Goal: Task Accomplishment & Management: Complete application form

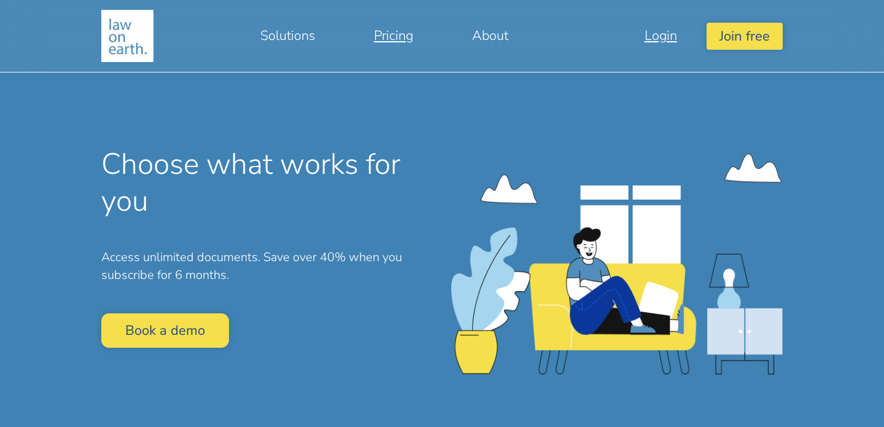
click at [659, 44] on link "Login" at bounding box center [660, 35] width 91 height 29
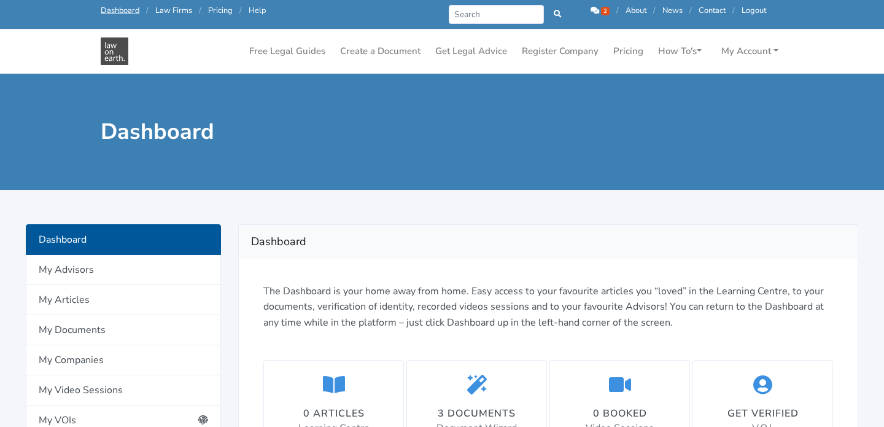
click at [595, 11] on icon at bounding box center [595, 11] width 9 height 8
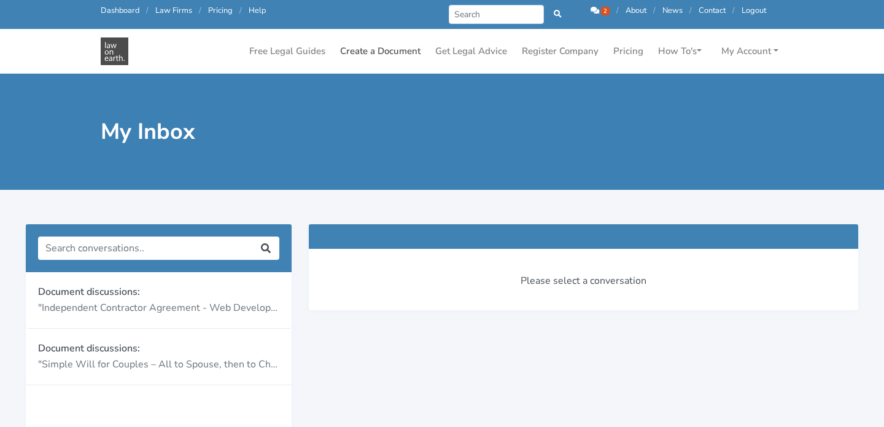
click at [390, 49] on link "Create a Document" at bounding box center [380, 51] width 90 height 24
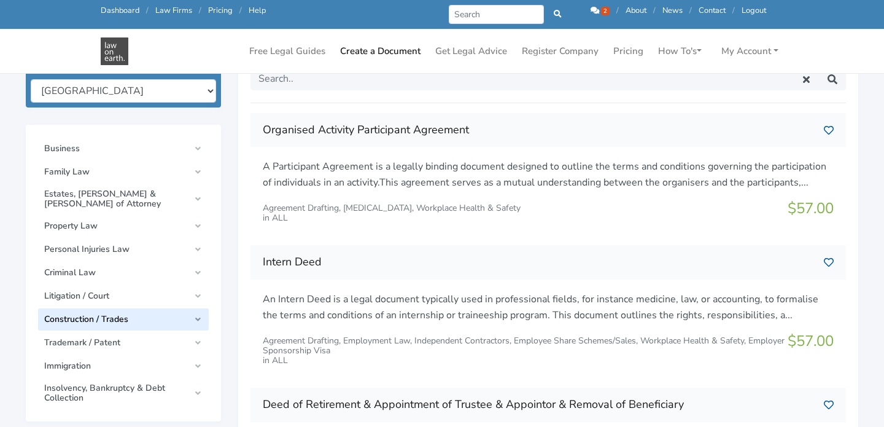
scroll to position [185, 0]
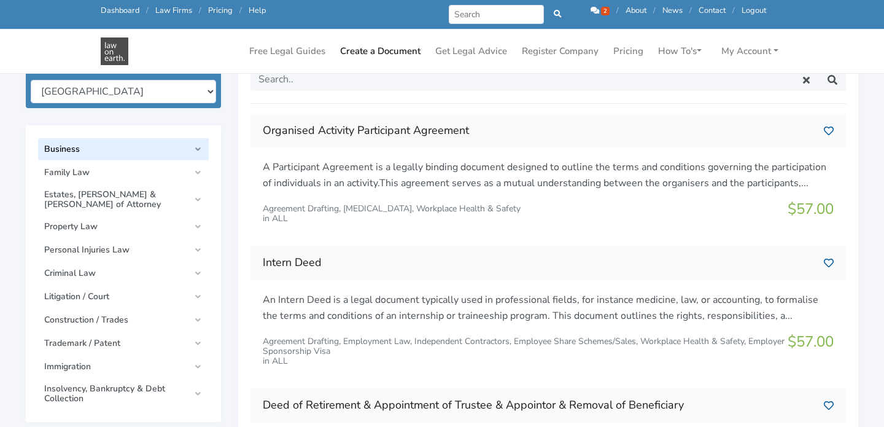
click at [165, 153] on link "Business" at bounding box center [123, 149] width 171 height 22
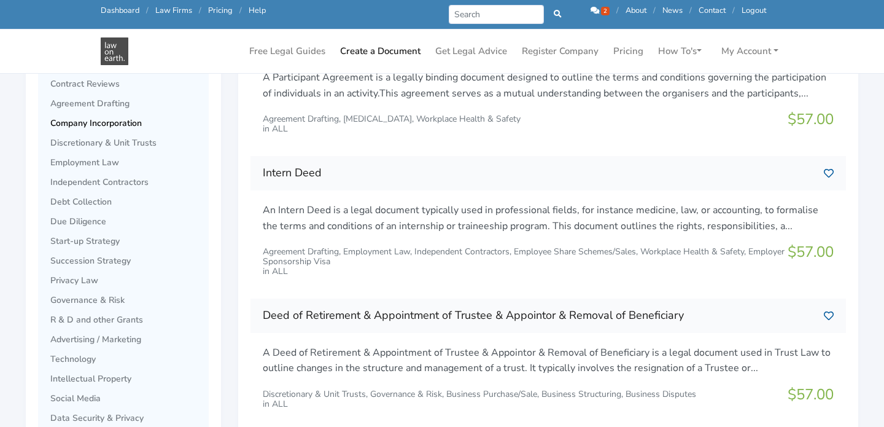
scroll to position [278, 0]
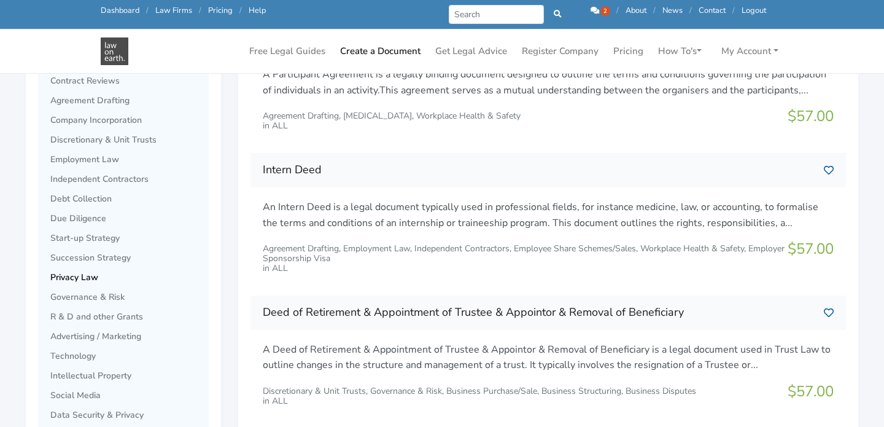
click at [133, 273] on span "Privacy Law" at bounding box center [126, 278] width 152 height 10
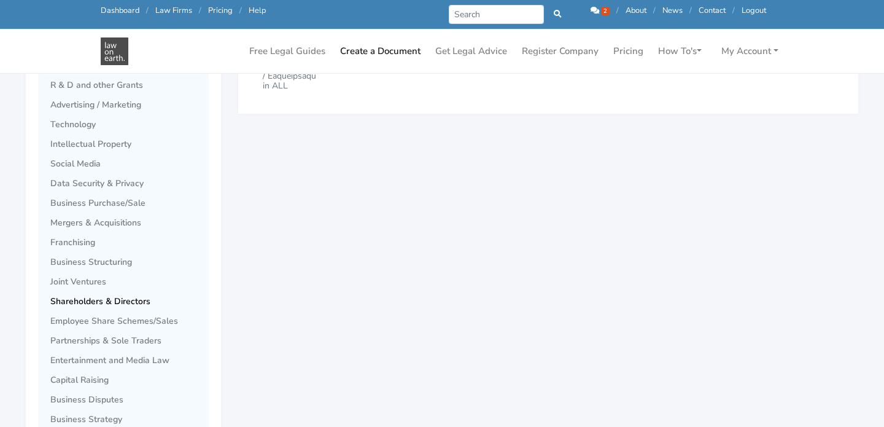
scroll to position [496, 0]
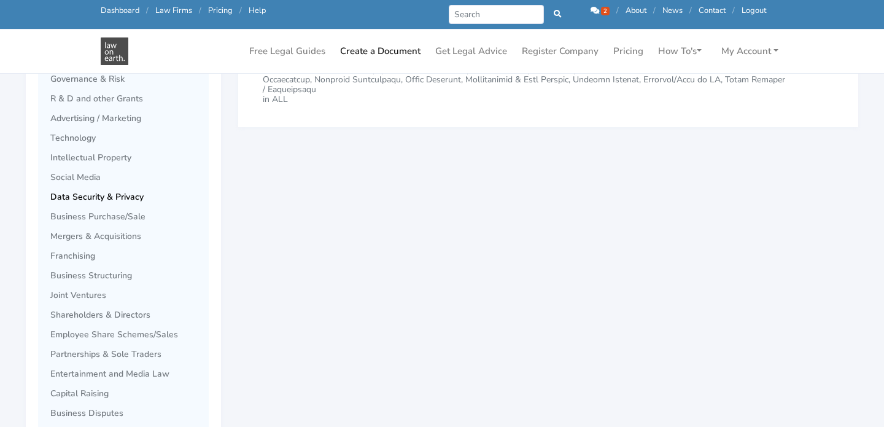
click at [107, 200] on span "Data Security & Privacy" at bounding box center [126, 197] width 152 height 10
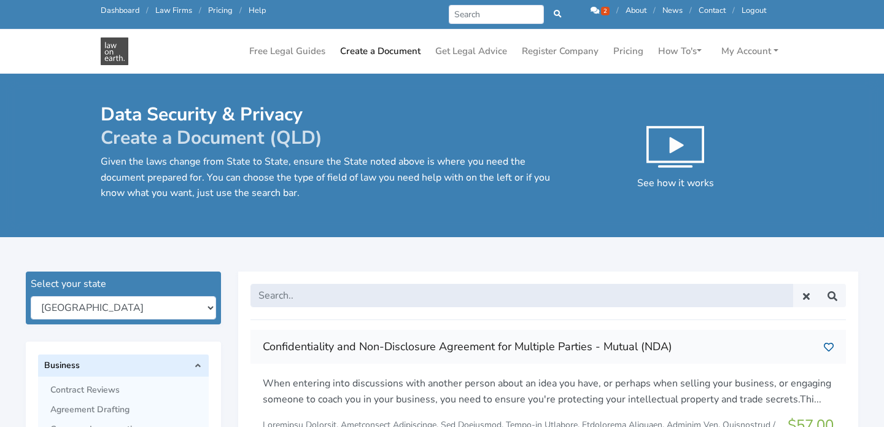
click at [296, 300] on input "text" at bounding box center [521, 295] width 543 height 23
type input "privacy policy"
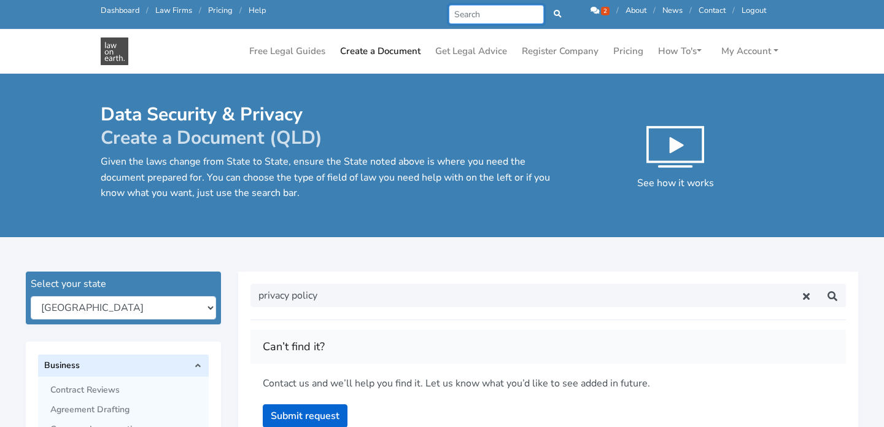
click at [469, 6] on input "Search" at bounding box center [496, 14] width 95 height 19
type input "privacy policy"
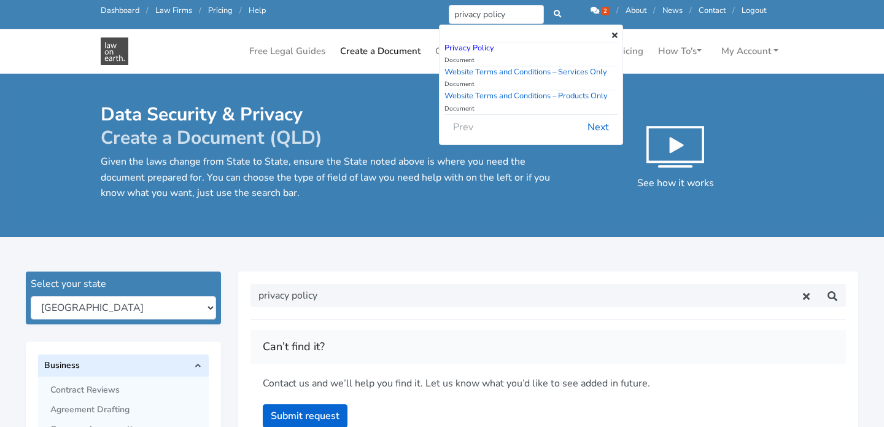
click at [459, 48] on link "Privacy Policy" at bounding box center [470, 47] width 50 height 11
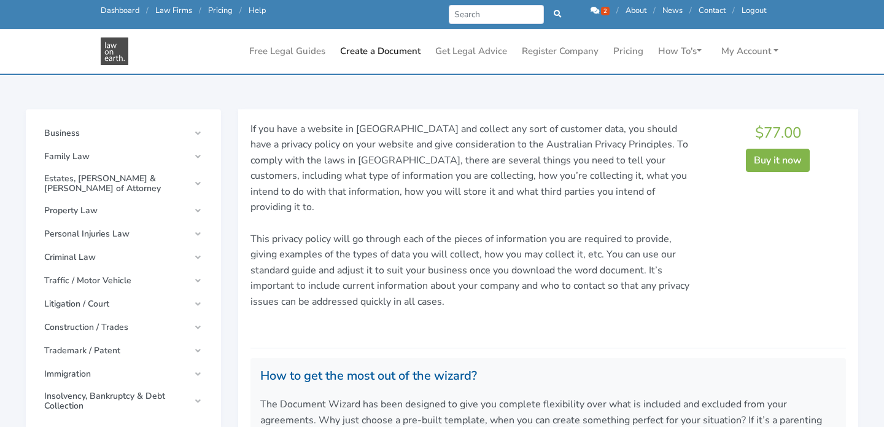
scroll to position [98, 0]
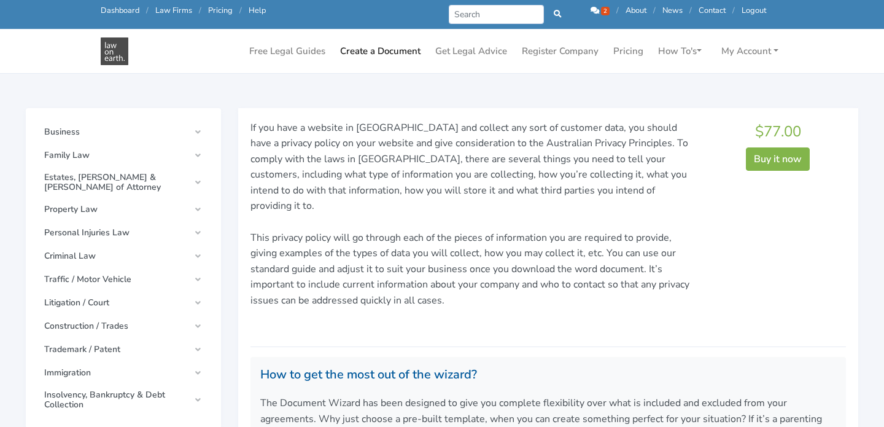
click at [347, 157] on p "If you have a website in Australia and collect any sort of customer data, you s…" at bounding box center [471, 222] width 443 height 204
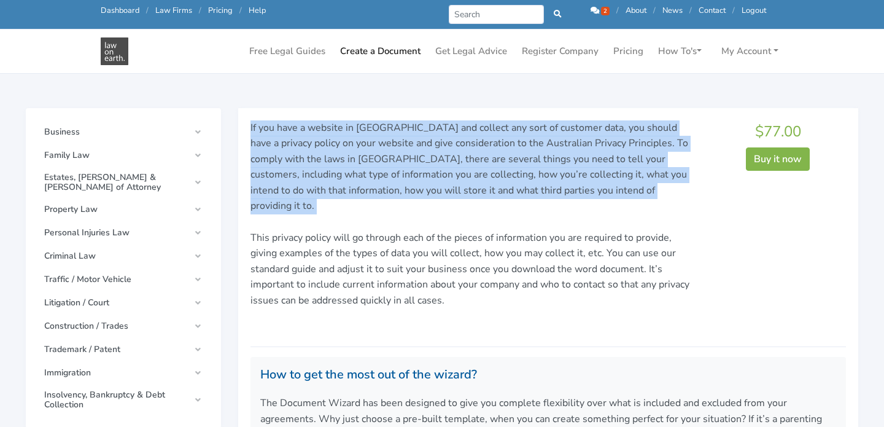
click at [349, 250] on p "If you have a website in Australia and collect any sort of customer data, you s…" at bounding box center [471, 222] width 443 height 204
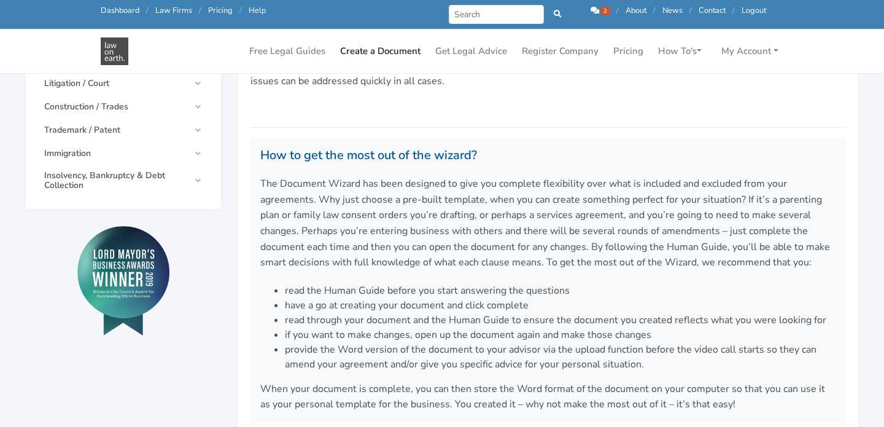
scroll to position [327, 0]
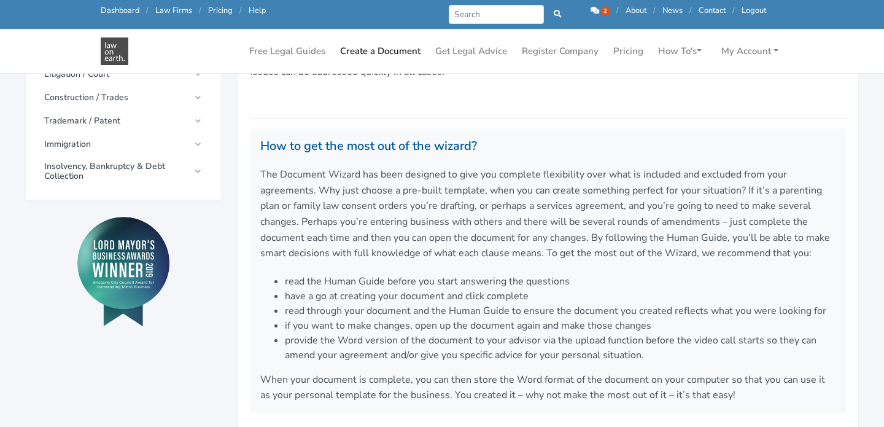
click at [554, 230] on p "The Document Wizard has been designed to give you complete flexibility over wha…" at bounding box center [548, 214] width 576 height 95
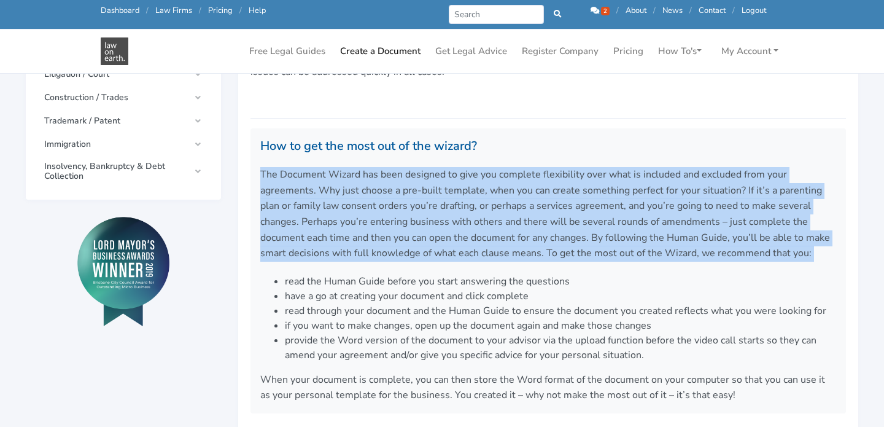
click at [542, 274] on li "read the Human Guide before you start answering the questions" at bounding box center [560, 281] width 551 height 15
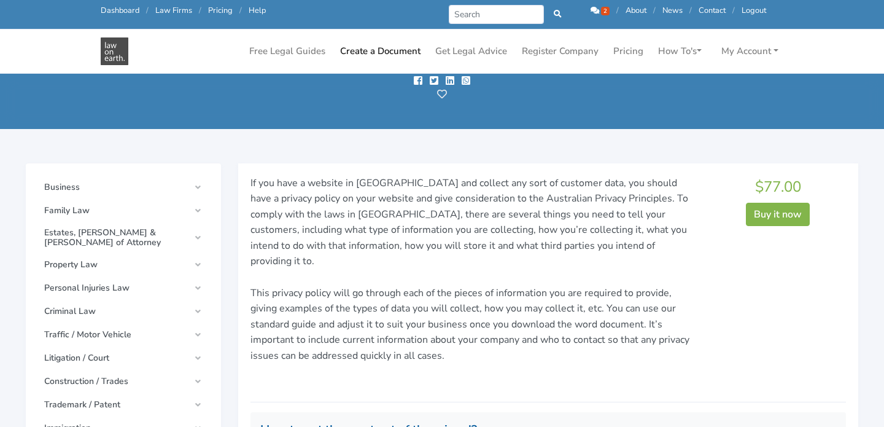
scroll to position [28, 0]
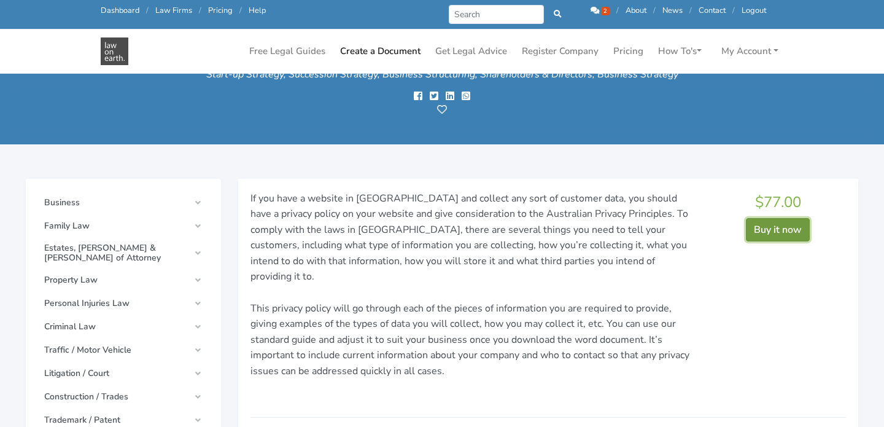
click at [783, 230] on button "Buy it now" at bounding box center [778, 229] width 64 height 23
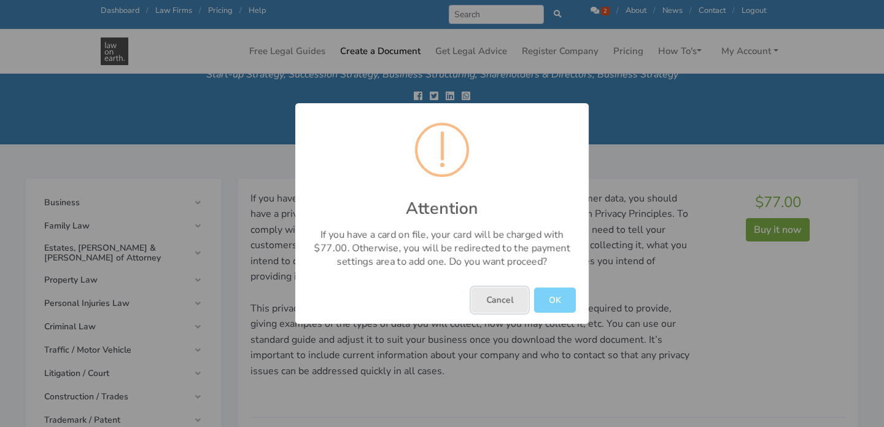
click at [492, 301] on button "Cancel" at bounding box center [500, 299] width 56 height 25
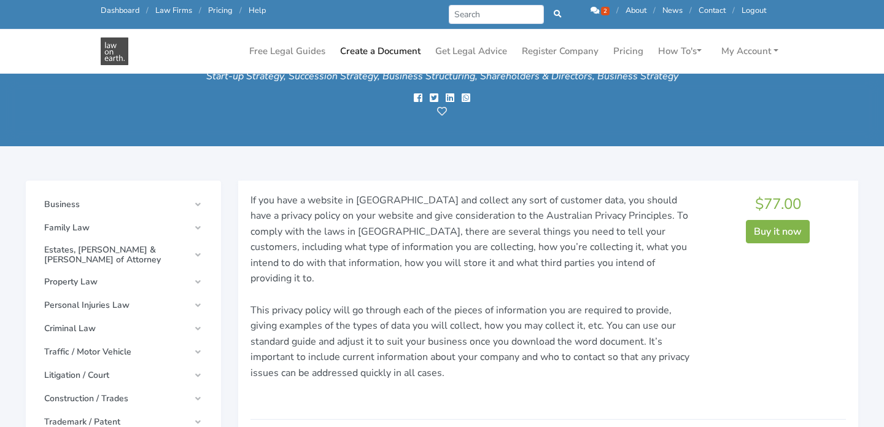
scroll to position [25, 0]
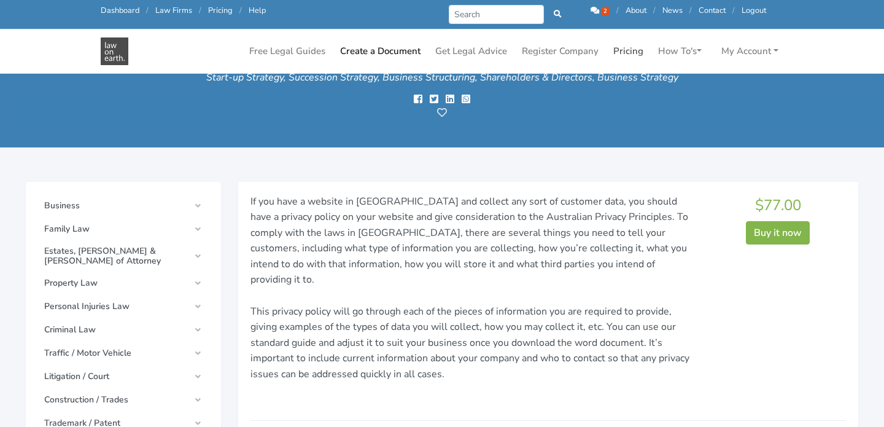
click at [634, 53] on link "Pricing" at bounding box center [628, 51] width 40 height 24
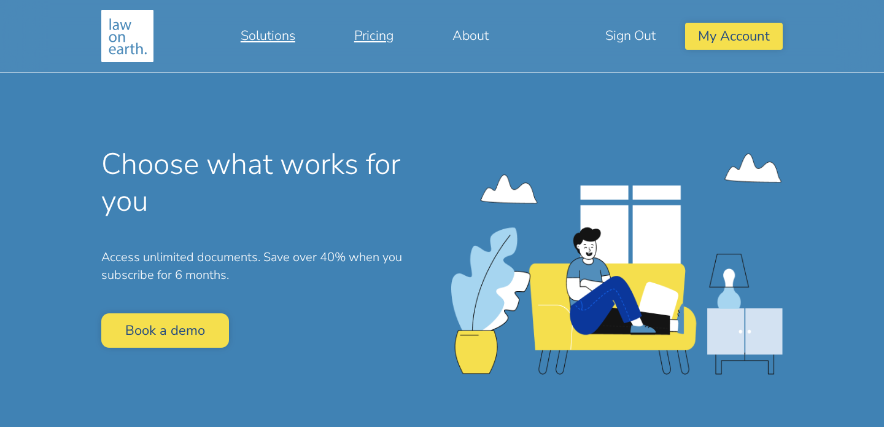
click at [252, 31] on link "Solutions" at bounding box center [268, 35] width 114 height 29
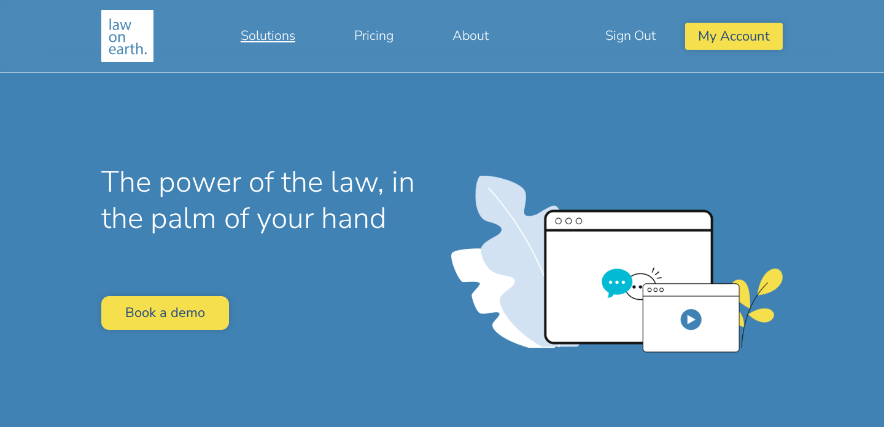
click at [116, 38] on img at bounding box center [127, 36] width 52 height 52
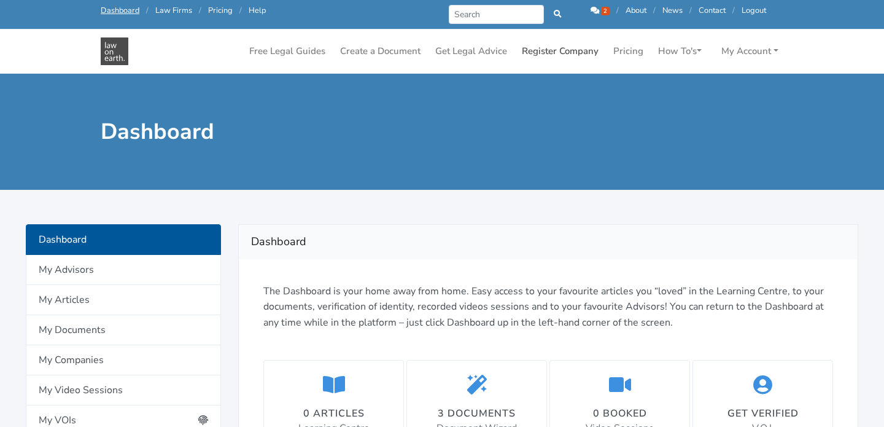
click at [574, 43] on link "Register Company" at bounding box center [560, 51] width 87 height 24
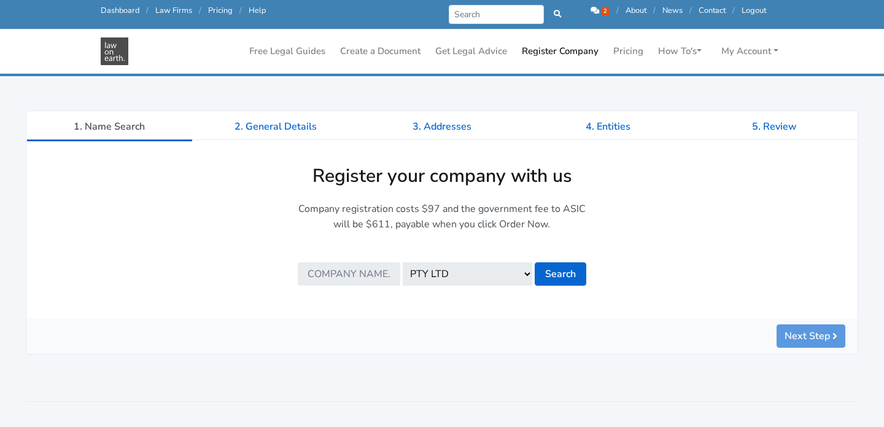
scroll to position [113, 0]
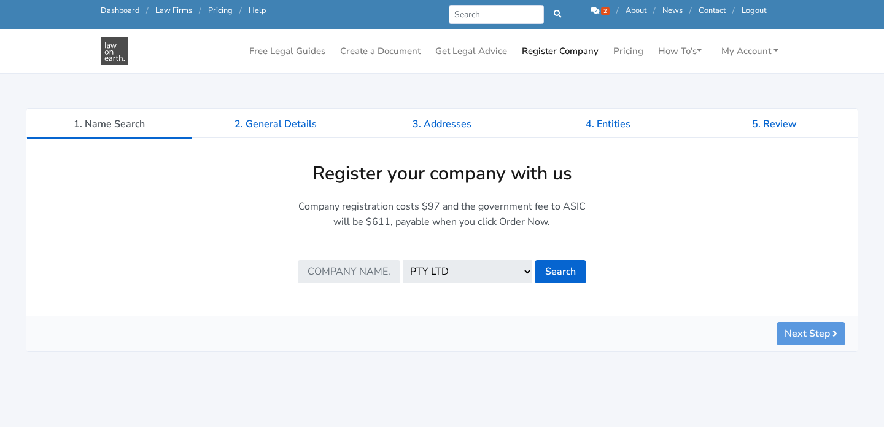
click at [434, 209] on p "Company registration costs $97 and the government fee to ASIC will be $611, pay…" at bounding box center [442, 214] width 289 height 31
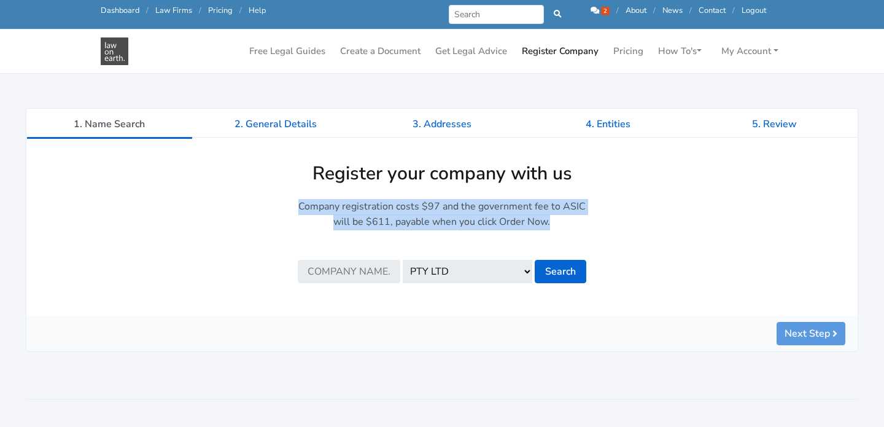
click at [551, 231] on div "Company registration costs $97 and the government fee to ASIC will be $611, pay…" at bounding box center [442, 241] width 306 height 84
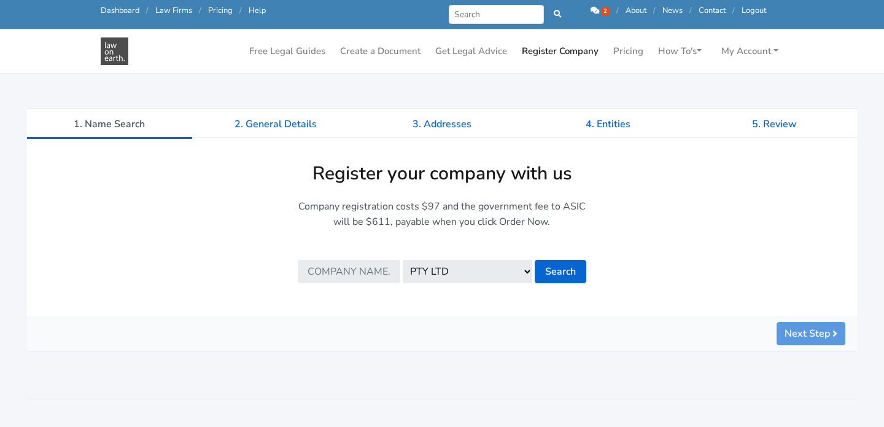
scroll to position [104, 0]
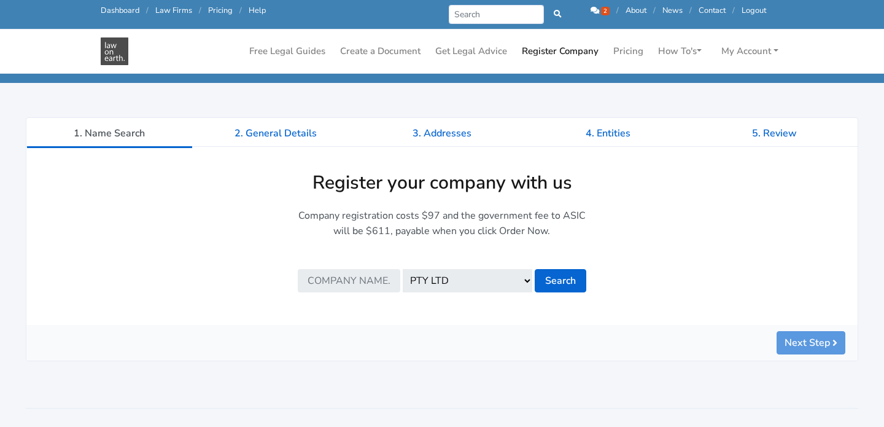
click at [363, 222] on p "Company registration costs $97 and the government fee to ASIC will be $611, pay…" at bounding box center [442, 223] width 289 height 31
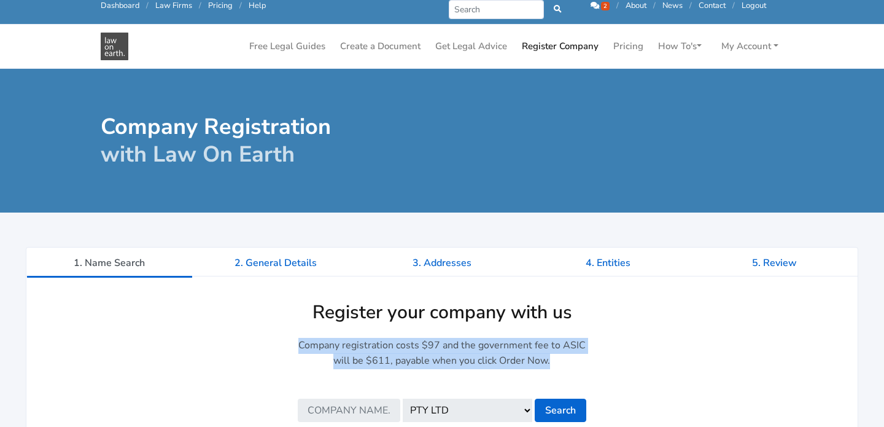
scroll to position [75, 0]
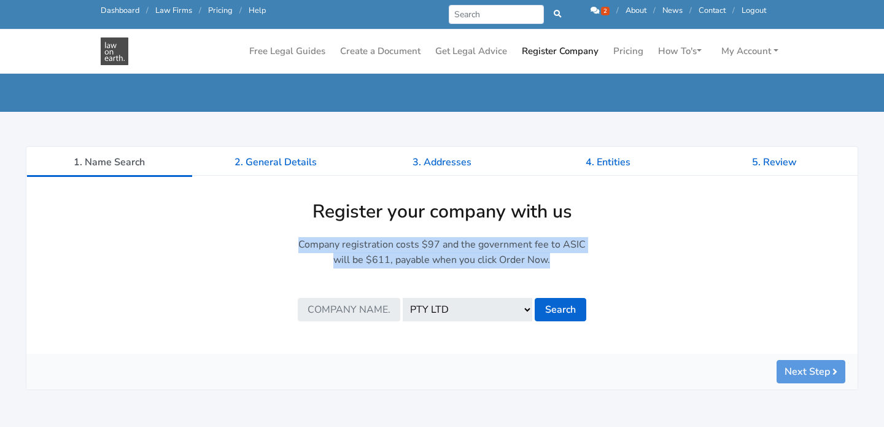
click at [452, 312] on select "PTY LTD PTY. LTD. PTY. LTD PTY. LIMITED PTY LTD. PTY LIMITED PROPRIETARY LTD. P…" at bounding box center [468, 309] width 130 height 23
click at [403, 298] on select "PTY LTD PTY. LTD. PTY. LTD PTY. LIMITED PTY LTD. PTY LIMITED PROPRIETARY LTD. P…" at bounding box center [468, 309] width 130 height 23
click at [368, 313] on input "text" at bounding box center [349, 309] width 103 height 23
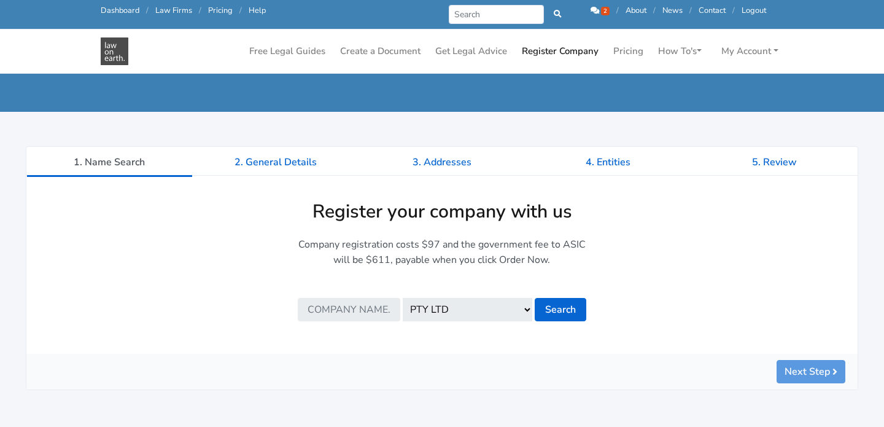
click at [511, 243] on p "Company registration costs $97 and the government fee to ASIC will be $611, pay…" at bounding box center [442, 252] width 289 height 31
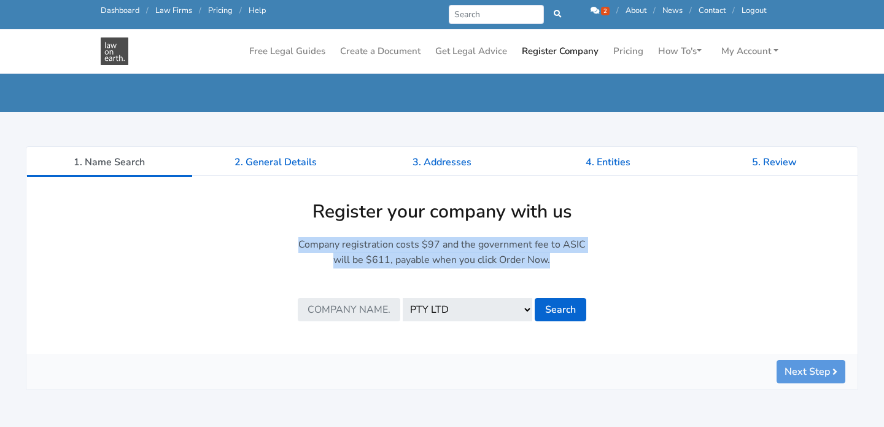
click at [441, 247] on p "Company registration costs $97 and the government fee to ASIC will be $611, pay…" at bounding box center [442, 252] width 289 height 31
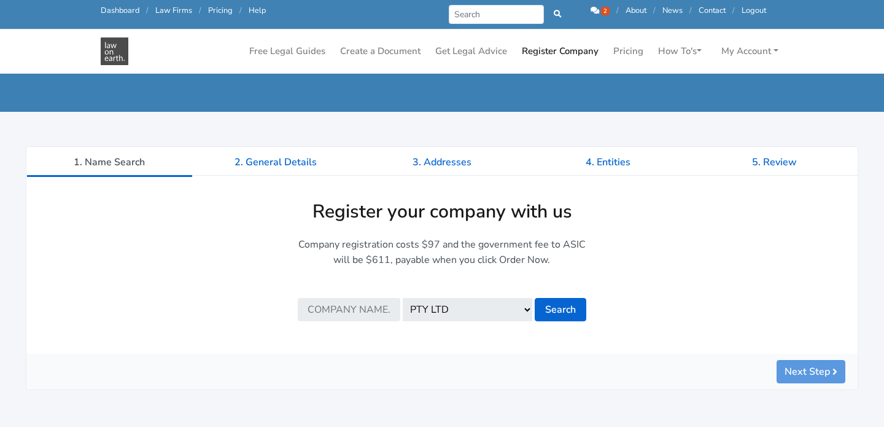
click at [317, 311] on input "text" at bounding box center [349, 309] width 103 height 23
type input "The Rumble Group"
click at [553, 313] on button "Search" at bounding box center [561, 309] width 52 height 23
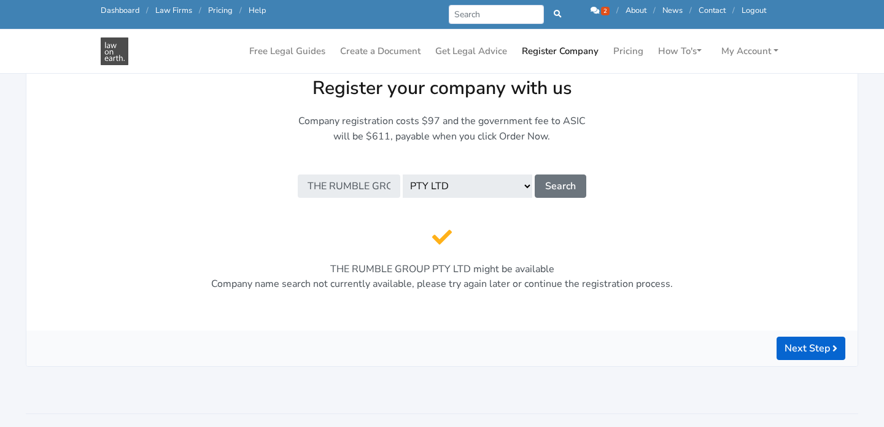
scroll to position [204, 0]
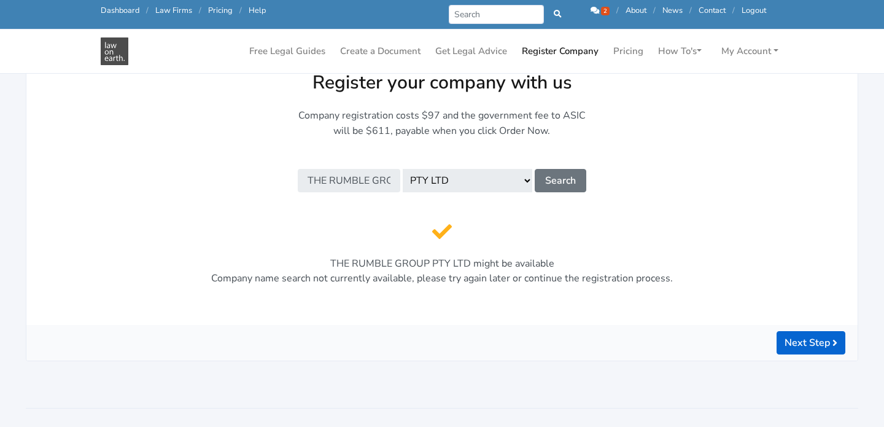
click at [537, 282] on div "THE RUMBLE GROUP PTY LTD might be available Company name search not currently a…" at bounding box center [441, 261] width 799 height 79
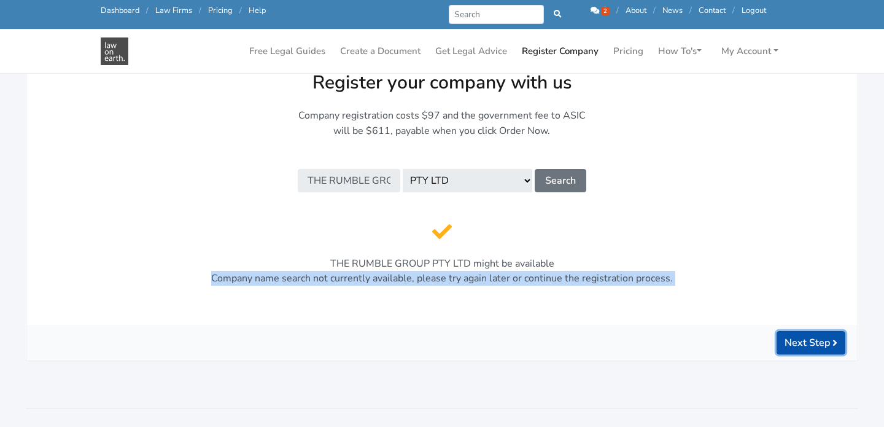
click at [836, 341] on icon "submit" at bounding box center [835, 343] width 5 height 10
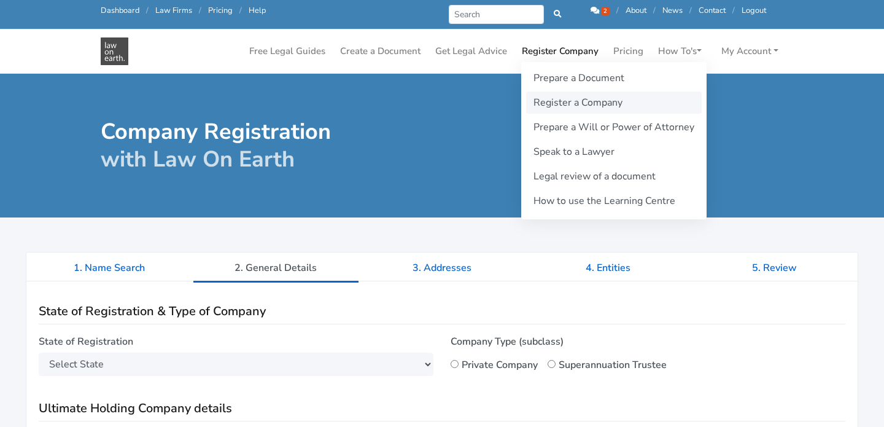
click at [598, 98] on link "Register a Company" at bounding box center [614, 102] width 176 height 22
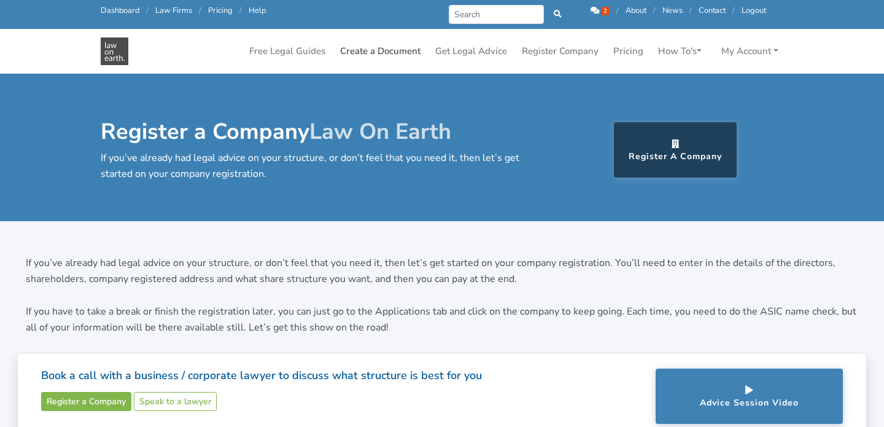
click at [395, 49] on link "Create a Document" at bounding box center [380, 51] width 90 height 24
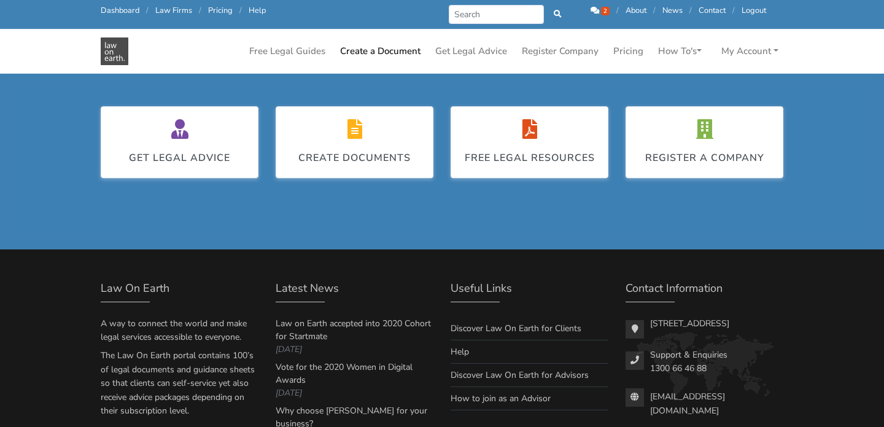
scroll to position [1026, 0]
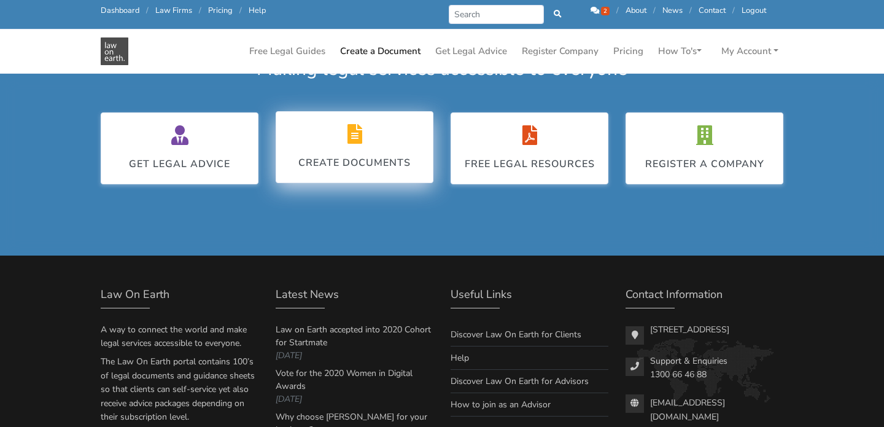
click at [364, 147] on div "Create Documents" at bounding box center [354, 147] width 112 height 46
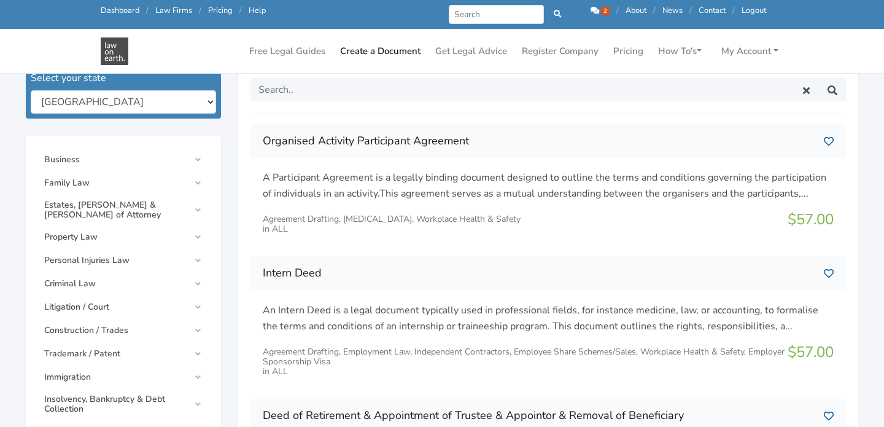
scroll to position [199, 0]
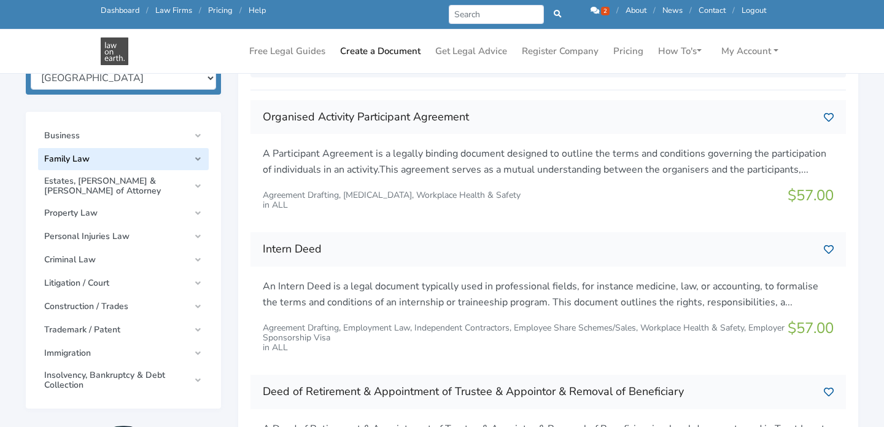
click at [101, 159] on span "Family Law" at bounding box center [116, 159] width 145 height 10
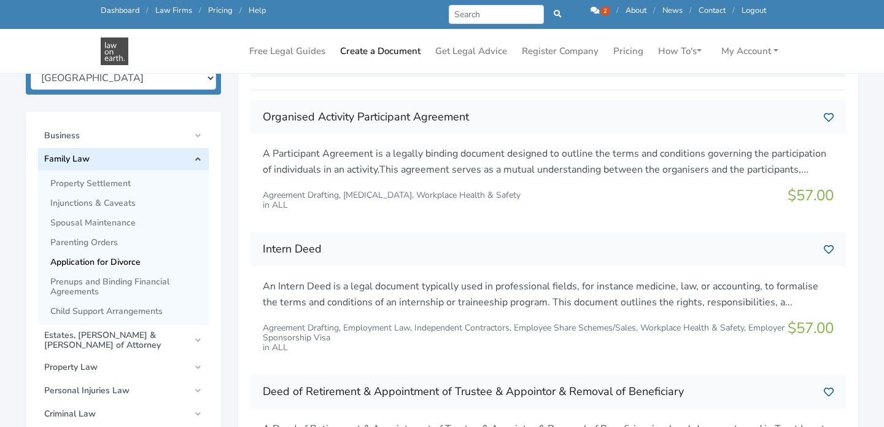
scroll to position [202, 0]
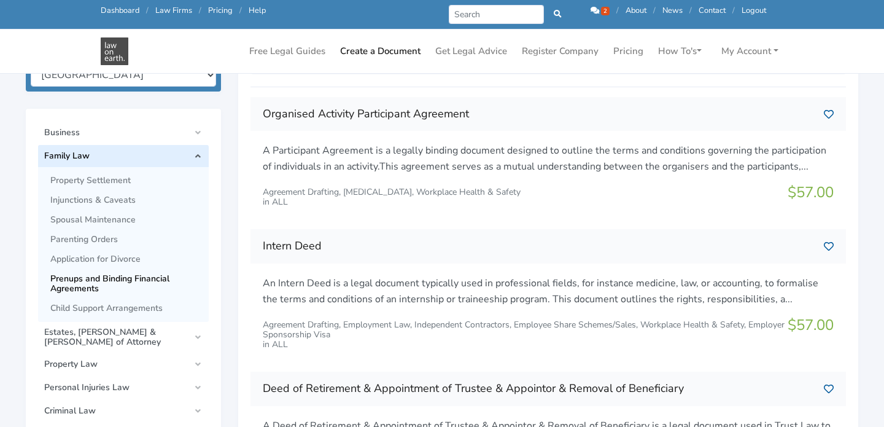
click at [103, 281] on span "Prenups and Binding Financial Agreements" at bounding box center [126, 284] width 152 height 20
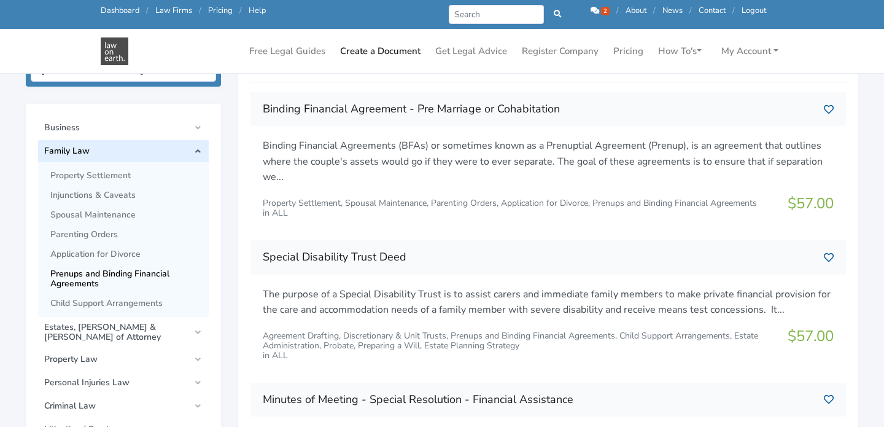
scroll to position [185, 0]
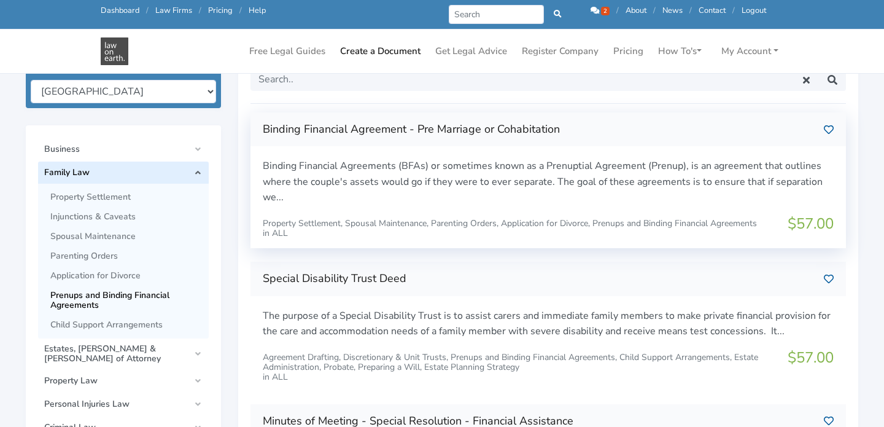
click at [586, 193] on p "Binding Financial Agreements (BFAs) or sometimes known as a Prenuptial Agreemen…" at bounding box center [548, 181] width 571 height 47
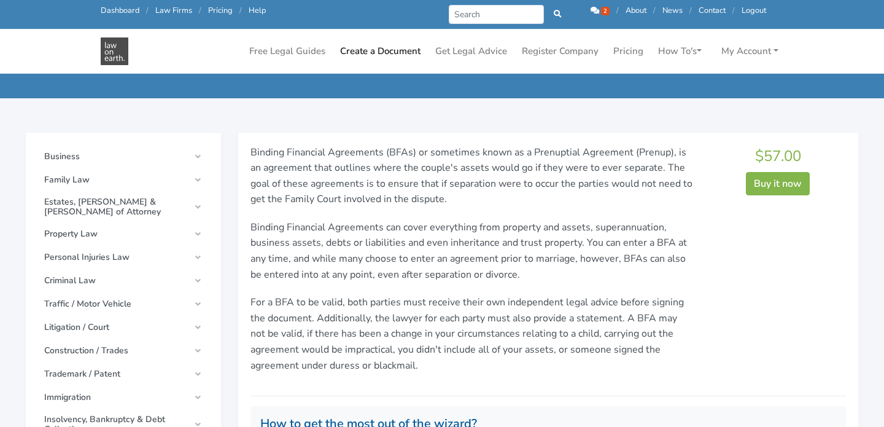
scroll to position [68, 0]
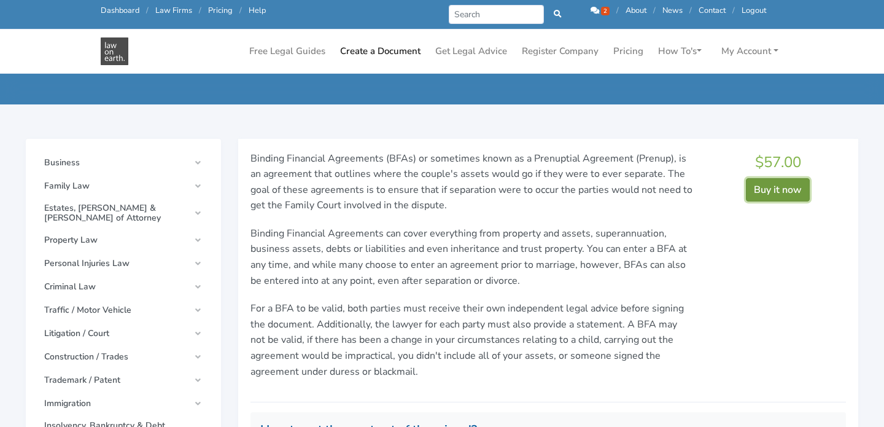
click at [780, 183] on button "Buy it now" at bounding box center [778, 189] width 64 height 23
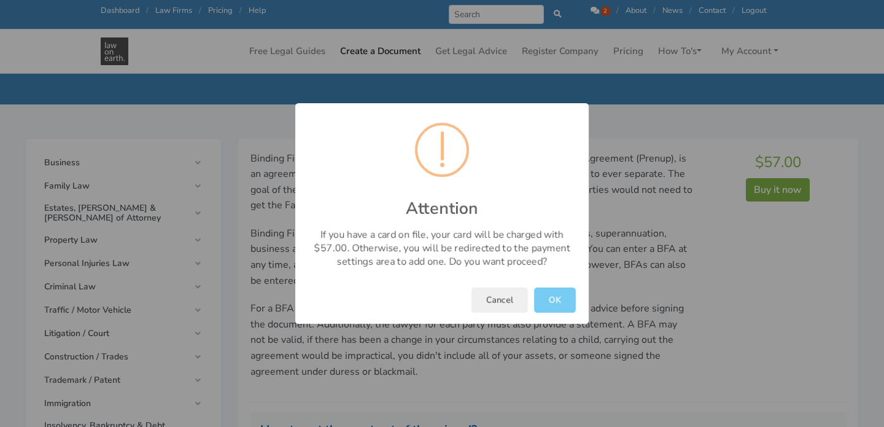
click at [559, 304] on button "OK" at bounding box center [555, 299] width 42 height 25
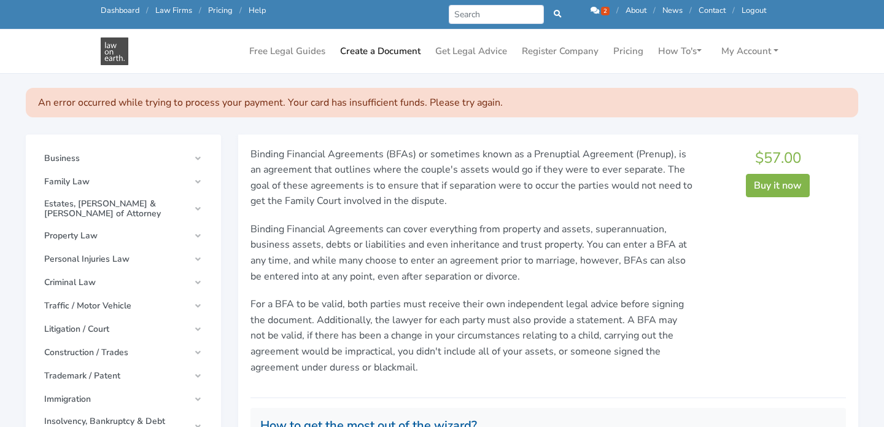
scroll to position [180, 0]
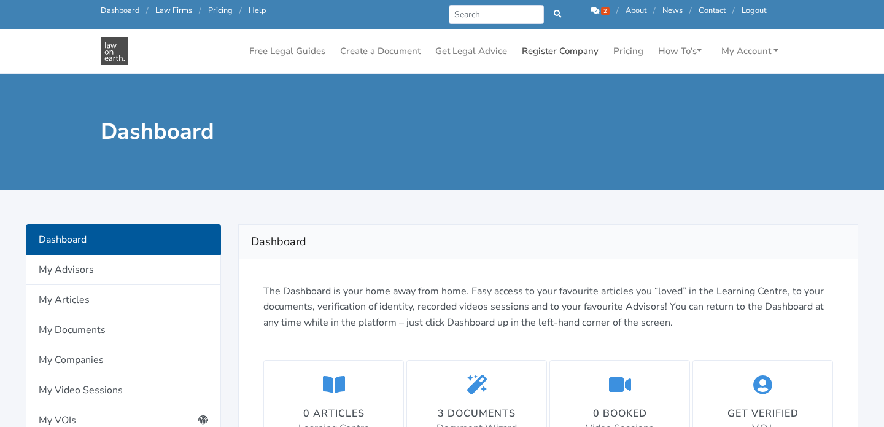
click at [554, 51] on link "Register Company" at bounding box center [560, 51] width 87 height 24
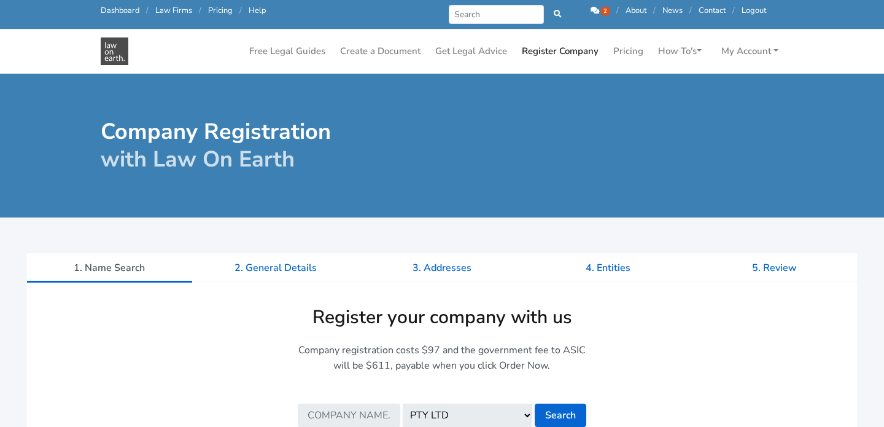
scroll to position [4, 0]
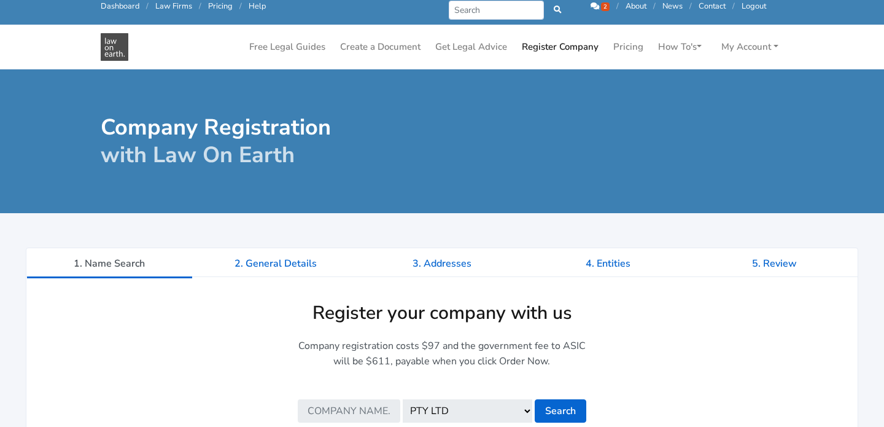
click at [346, 416] on input "text" at bounding box center [349, 410] width 103 height 23
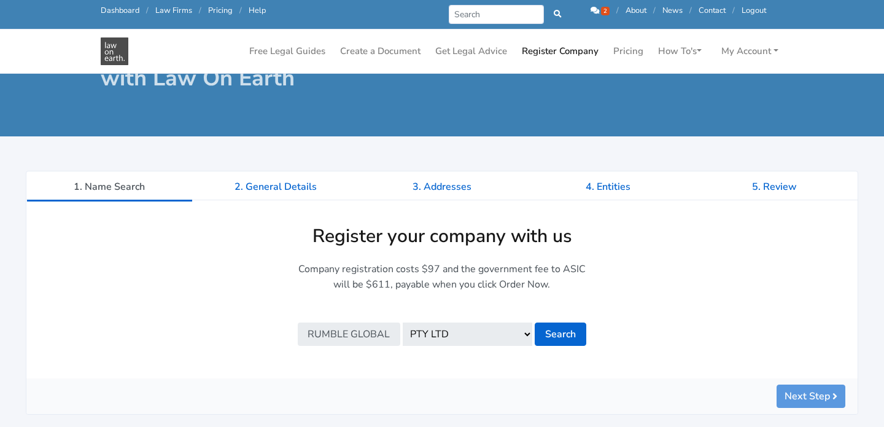
scroll to position [58, 0]
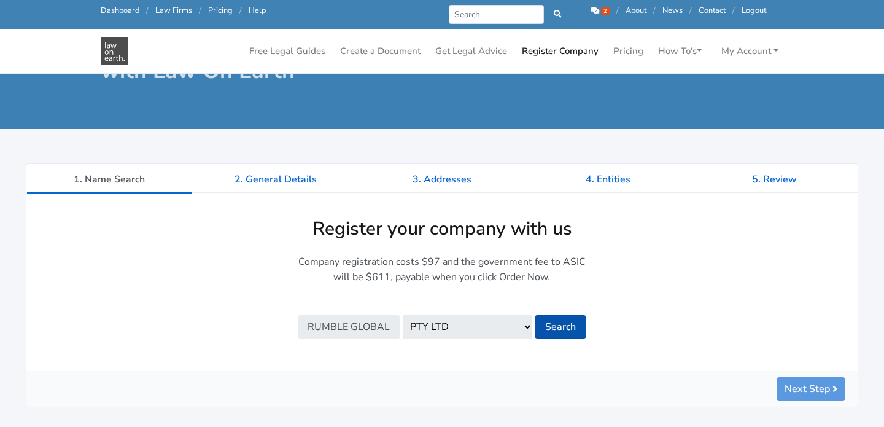
type input "Rumble Global"
click at [565, 324] on button "Search" at bounding box center [561, 326] width 52 height 23
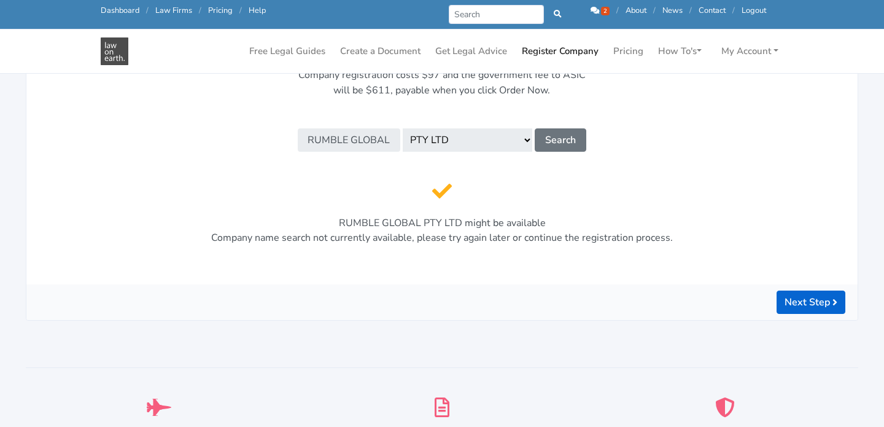
scroll to position [298, 0]
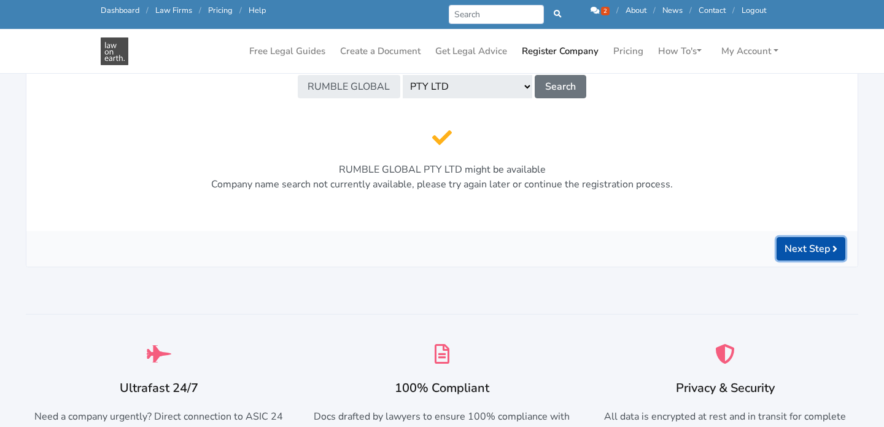
click at [798, 241] on button "Next Step" at bounding box center [811, 248] width 69 height 23
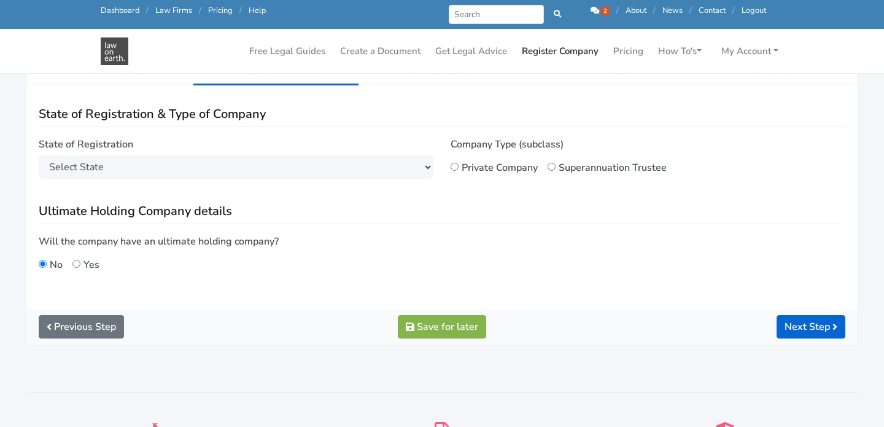
scroll to position [154, 0]
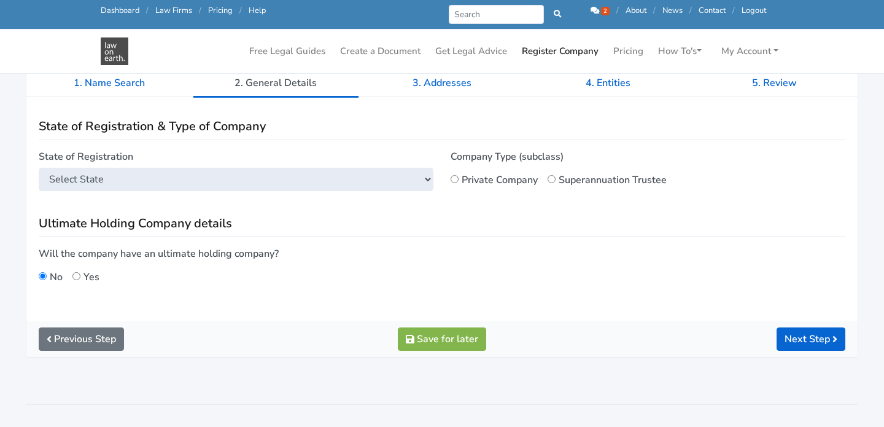
click at [360, 183] on select "Select State [GEOGRAPHIC_DATA] [GEOGRAPHIC_DATA] [GEOGRAPHIC_DATA] [GEOGRAPHIC_…" at bounding box center [236, 179] width 395 height 23
select select "QLD"
click at [39, 168] on select "Select State [GEOGRAPHIC_DATA] [GEOGRAPHIC_DATA] [GEOGRAPHIC_DATA] [GEOGRAPHIC_…" at bounding box center [236, 179] width 395 height 23
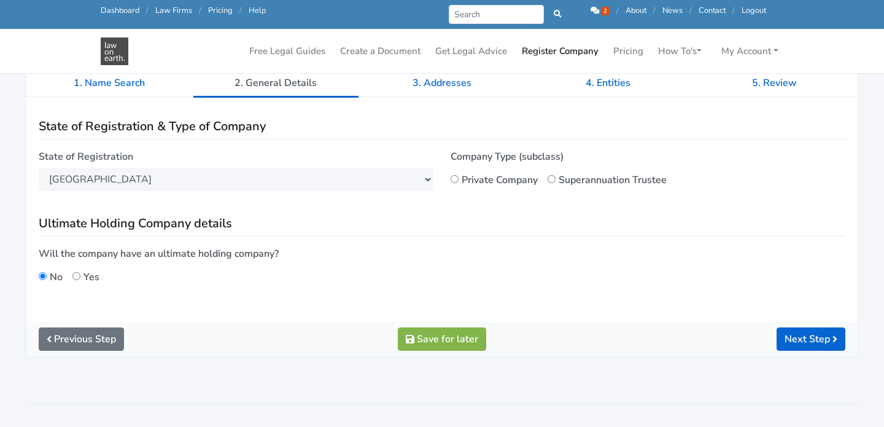
click at [498, 184] on label "Private Company" at bounding box center [500, 178] width 76 height 17
click at [459, 183] on input "Private Company" at bounding box center [455, 179] width 8 height 8
radio input "true"
click at [161, 254] on label "Will the company have an ultimate holding company?" at bounding box center [442, 253] width 807 height 15
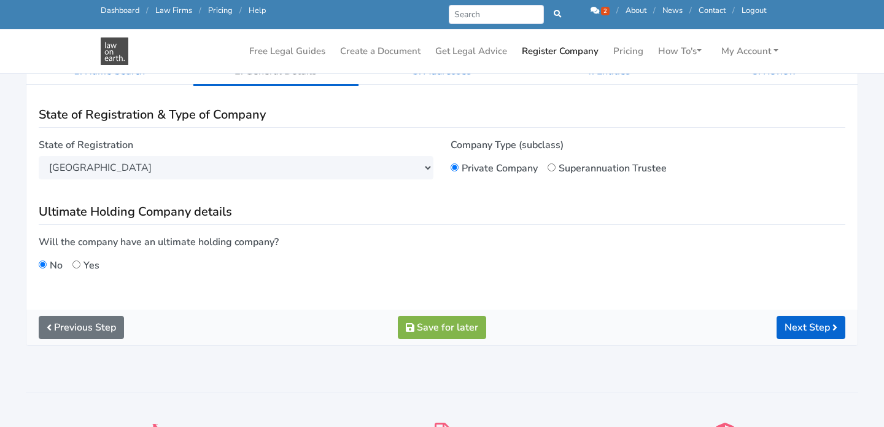
scroll to position [167, 0]
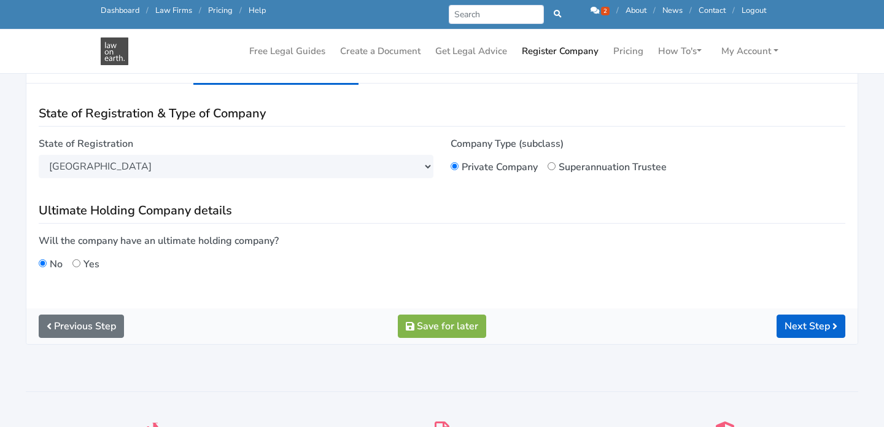
click at [219, 240] on label "Will the company have an ultimate holding company?" at bounding box center [442, 240] width 807 height 15
copy div "Will the company have an ultimate holding company?"
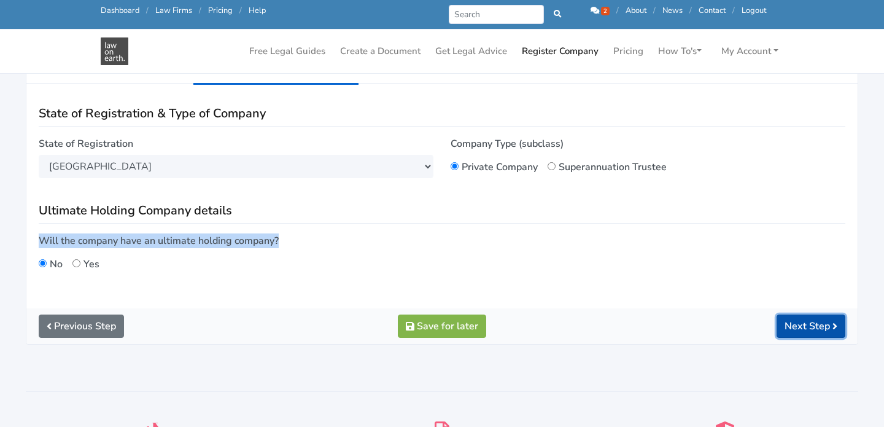
click at [795, 322] on button "Next Step" at bounding box center [811, 325] width 69 height 23
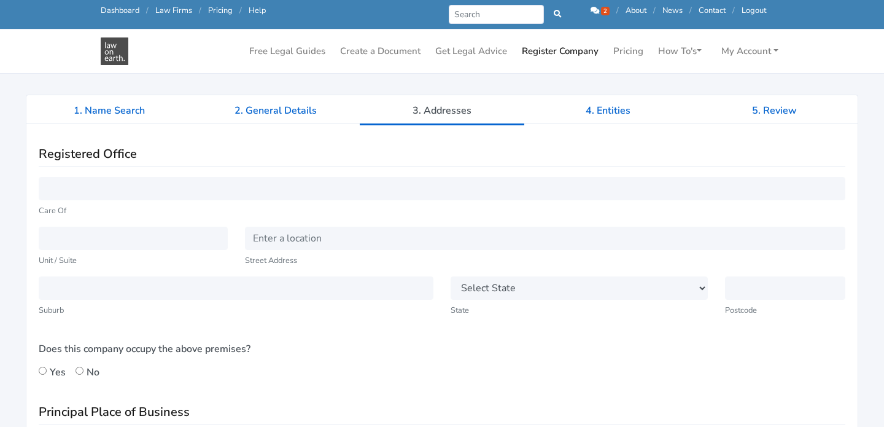
scroll to position [141, 0]
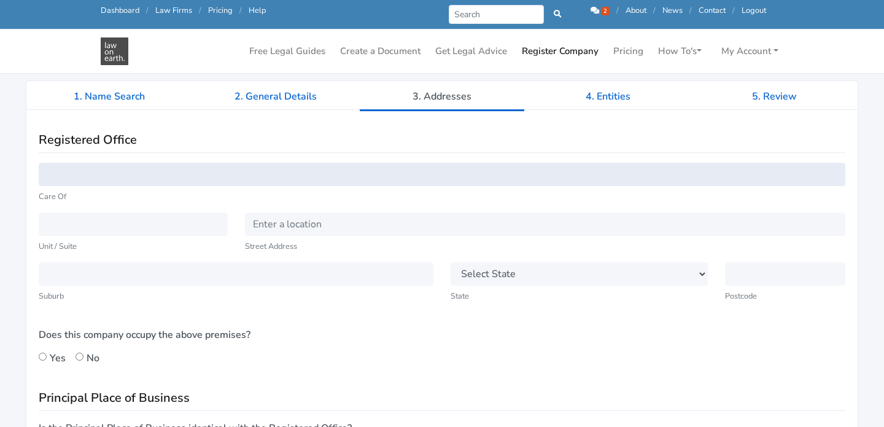
click at [250, 173] on input "text" at bounding box center [442, 174] width 807 height 23
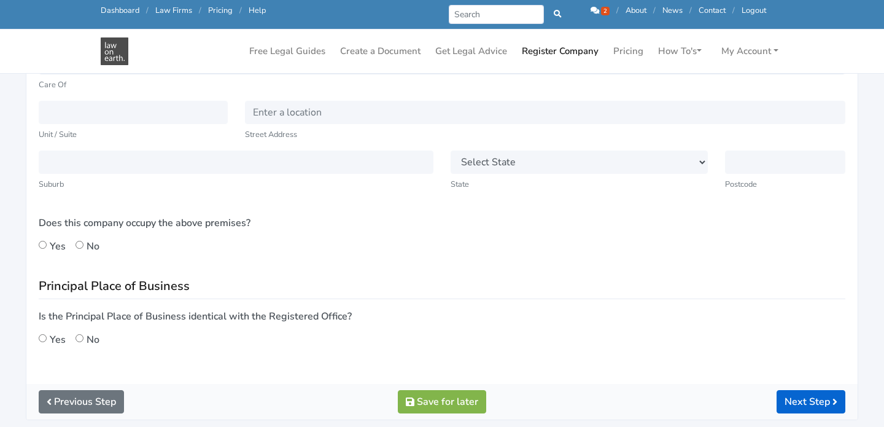
scroll to position [297, 0]
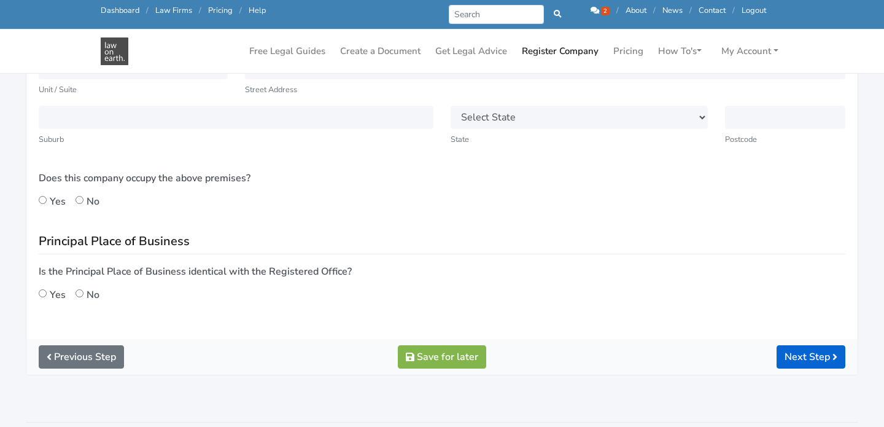
click at [79, 194] on div "No" at bounding box center [88, 200] width 24 height 17
click at [81, 197] on input "No" at bounding box center [80, 200] width 8 height 8
radio input "true"
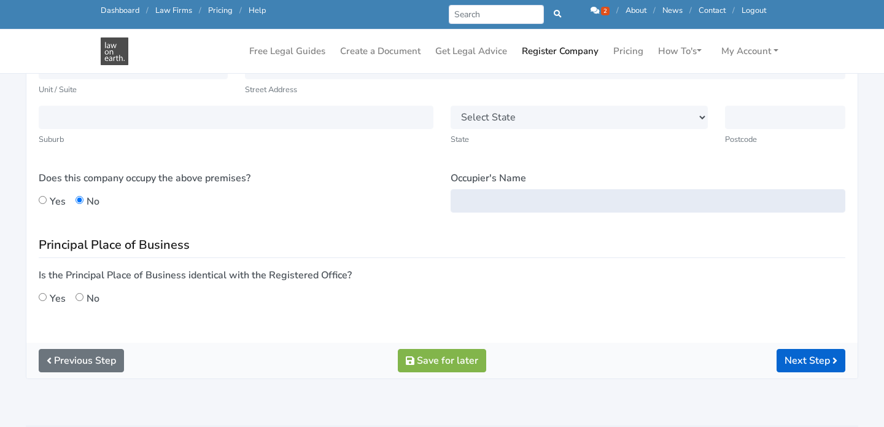
click at [514, 194] on input "Occupier's Name" at bounding box center [648, 200] width 395 height 23
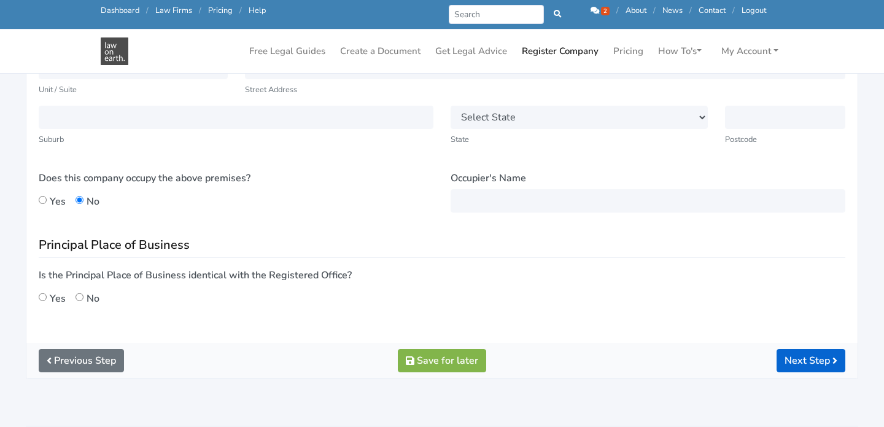
click at [48, 198] on div "Yes" at bounding box center [52, 200] width 27 height 17
click at [45, 199] on input "Yes" at bounding box center [43, 200] width 8 height 8
radio input "true"
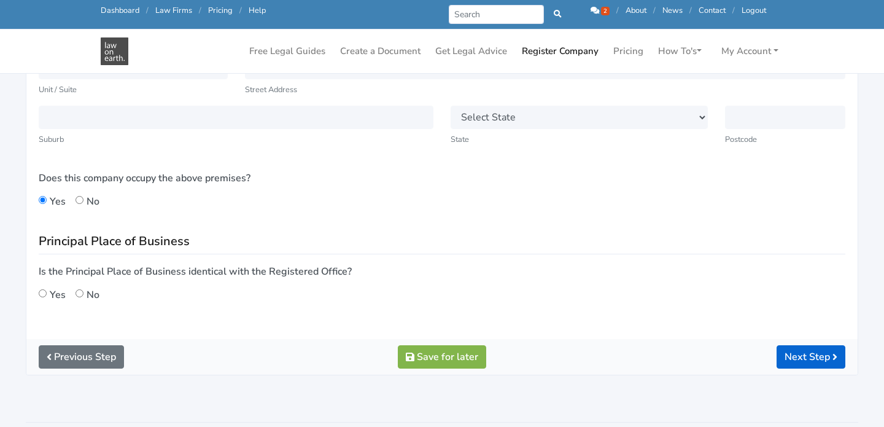
click at [57, 290] on label "Yes" at bounding box center [58, 293] width 16 height 17
click at [47, 290] on input "Yes" at bounding box center [43, 293] width 8 height 8
radio input "true"
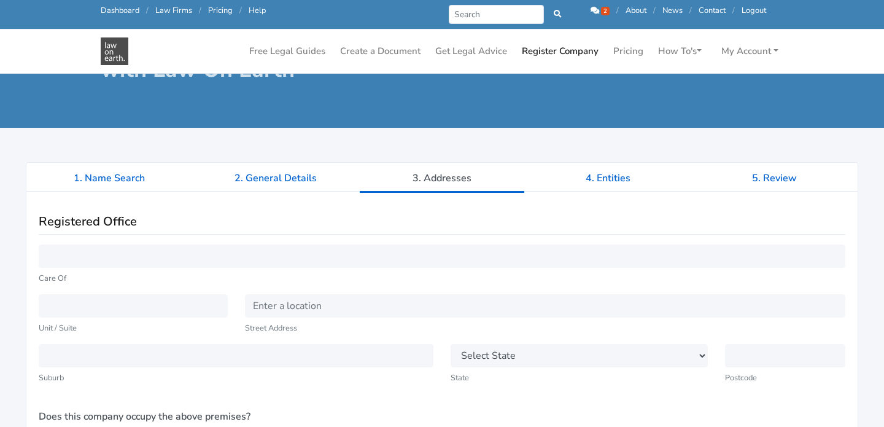
scroll to position [29, 0]
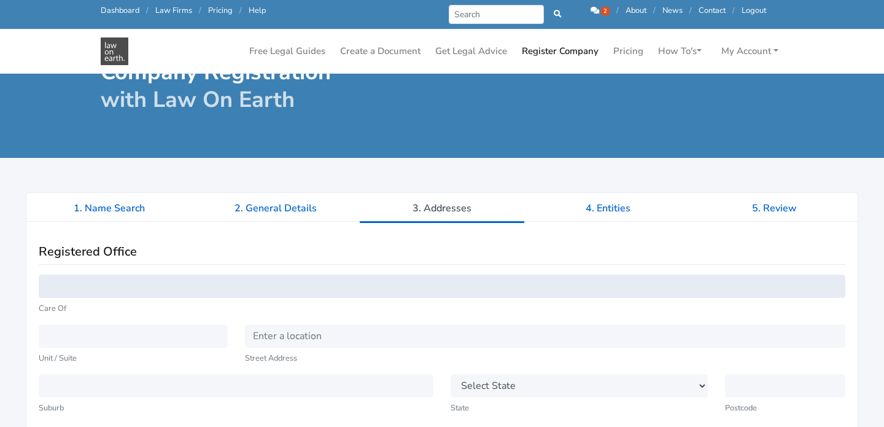
click at [197, 284] on input "text" at bounding box center [442, 285] width 807 height 23
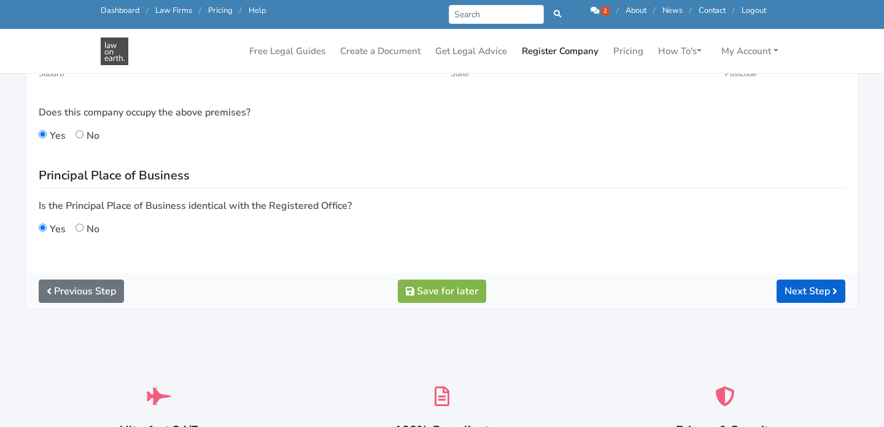
scroll to position [375, 0]
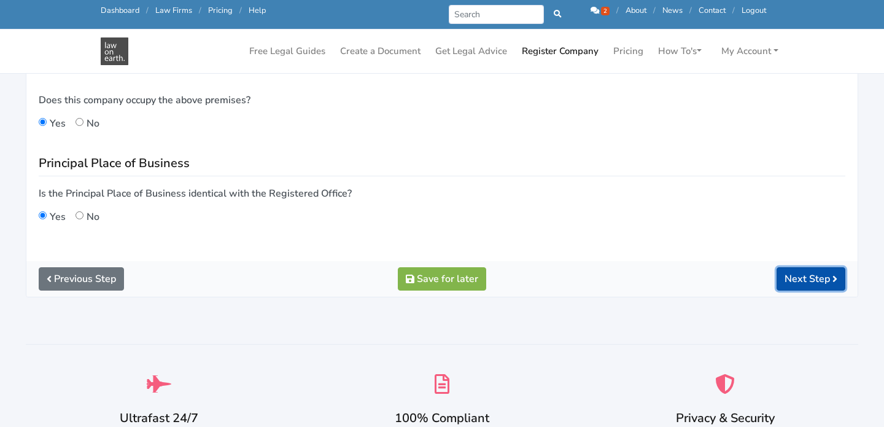
click at [780, 268] on button "Next Step" at bounding box center [811, 278] width 69 height 23
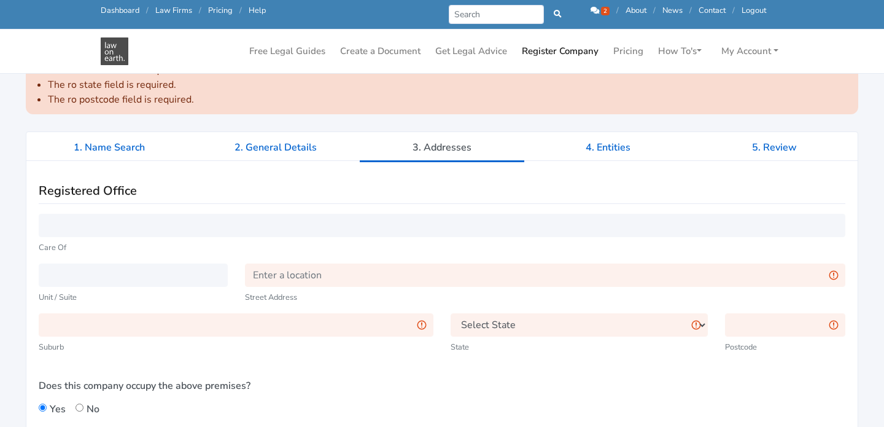
scroll to position [168, 0]
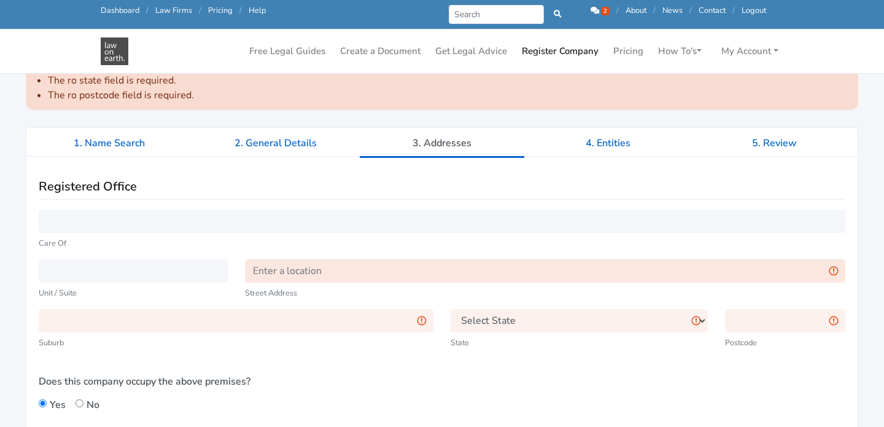
click at [295, 269] on input "text" at bounding box center [545, 270] width 601 height 23
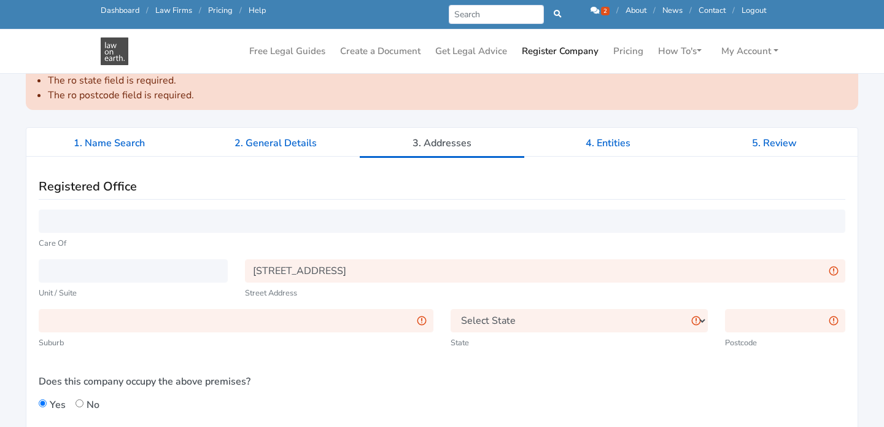
type input "[STREET_ADDRESS]"
type input "[GEOGRAPHIC_DATA]"
select select "QLD"
type input "4053"
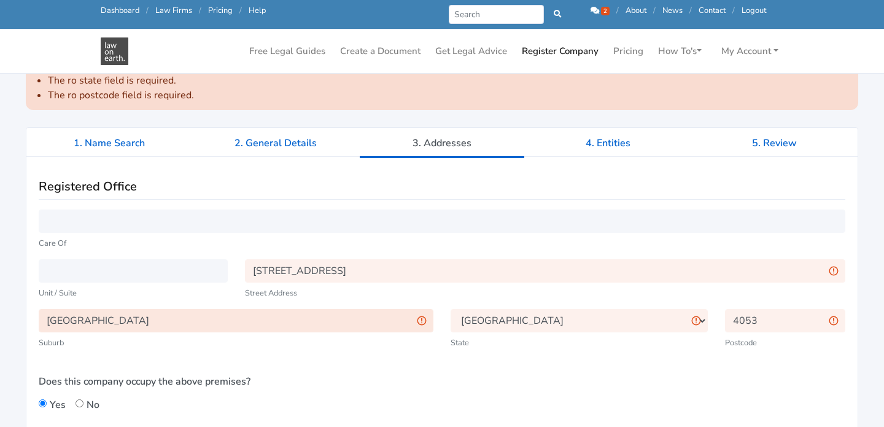
click at [249, 328] on input "[GEOGRAPHIC_DATA]" at bounding box center [236, 320] width 395 height 23
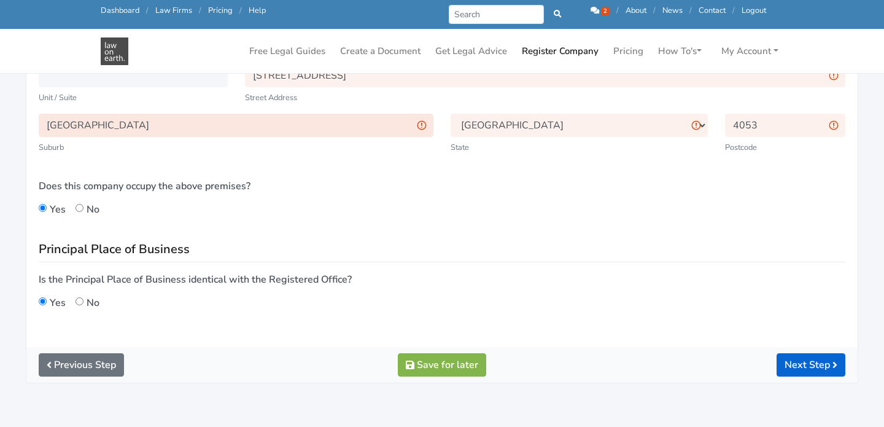
scroll to position [375, 0]
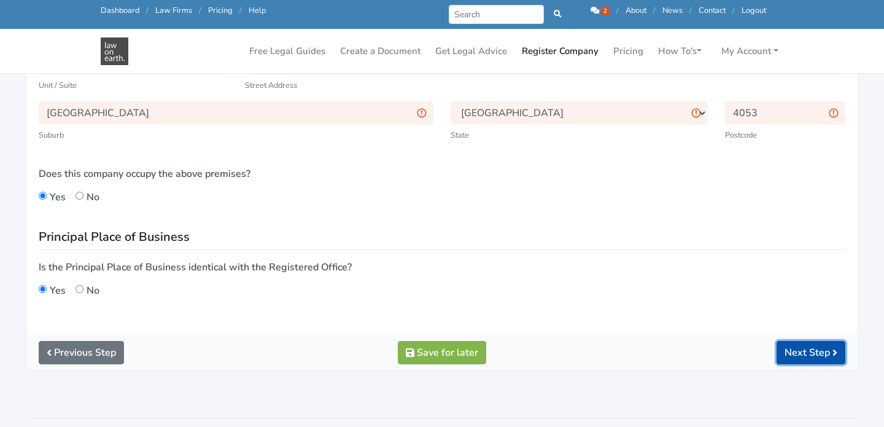
click at [810, 352] on button "Next Step" at bounding box center [811, 352] width 69 height 23
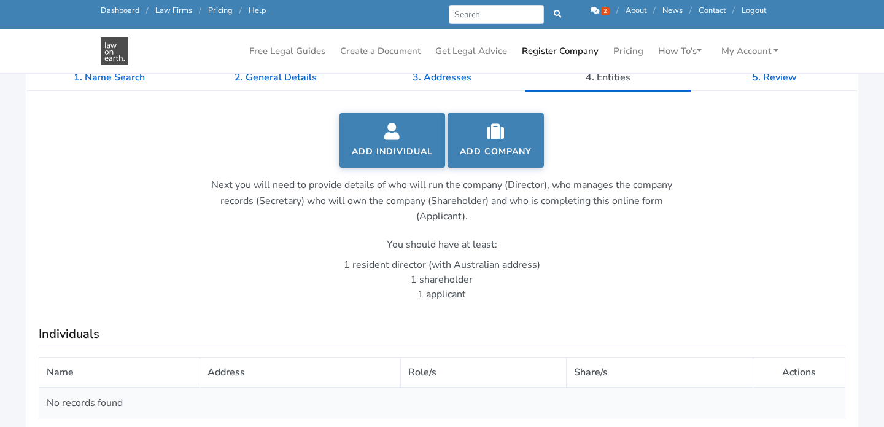
scroll to position [158, 0]
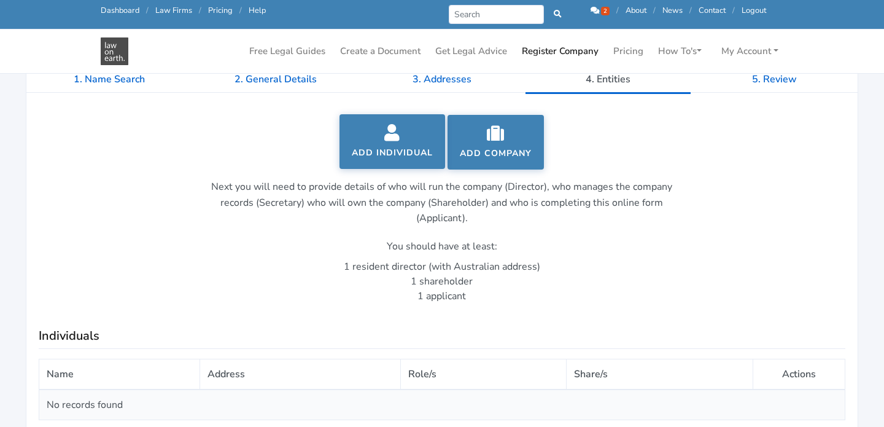
click at [398, 139] on icon at bounding box center [392, 132] width 81 height 17
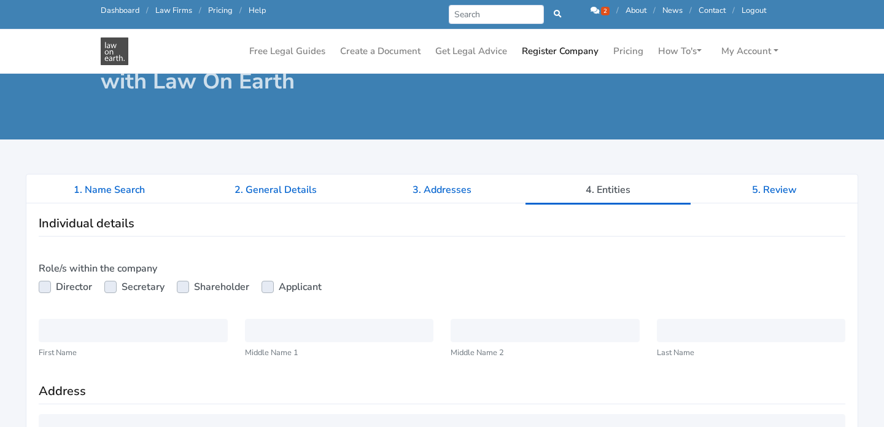
scroll to position [52, 0]
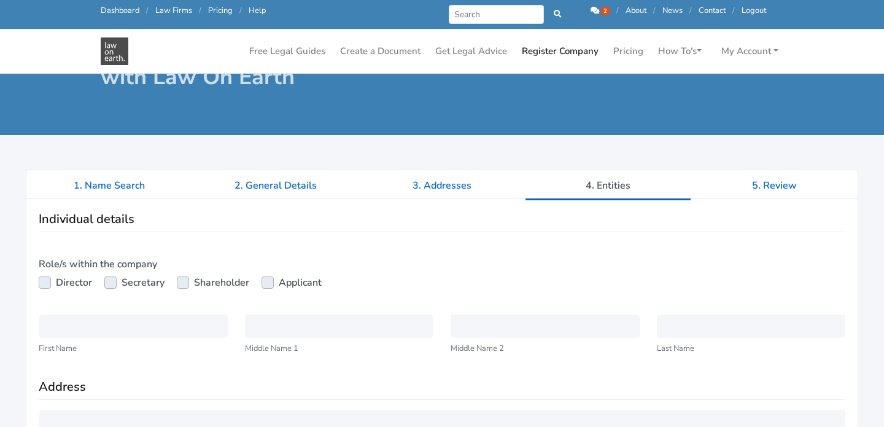
click at [63, 278] on label "Director" at bounding box center [74, 282] width 36 height 15
click at [49, 278] on input "Director" at bounding box center [44, 281] width 10 height 12
checkbox input "true"
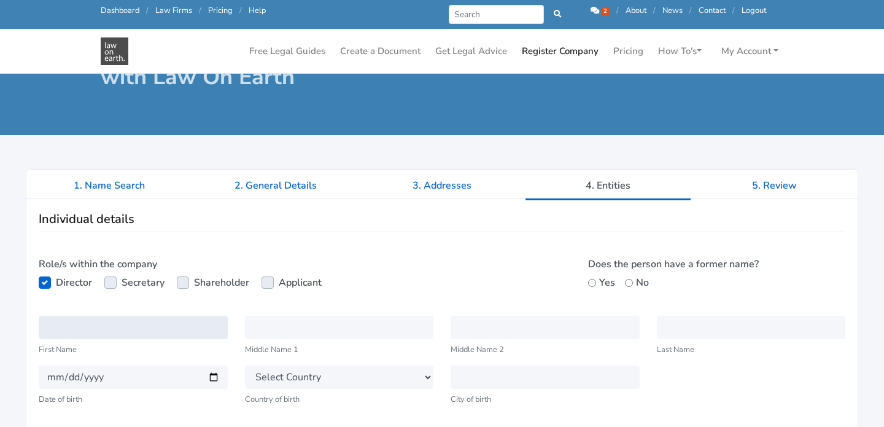
click at [101, 333] on input "text" at bounding box center [133, 327] width 189 height 23
type input "[PERSON_NAME]"
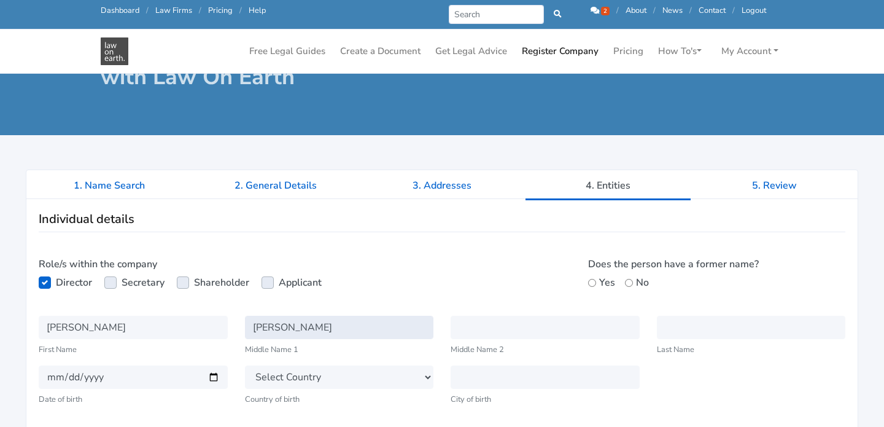
type input "[PERSON_NAME]"
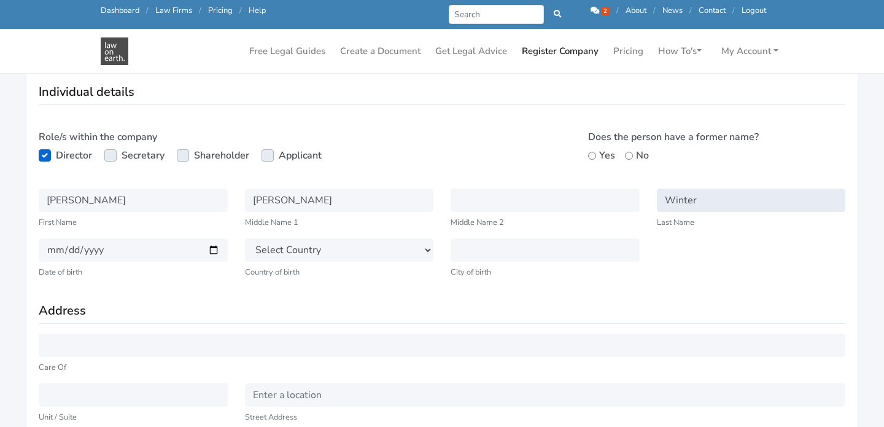
scroll to position [181, 0]
type input "Winter"
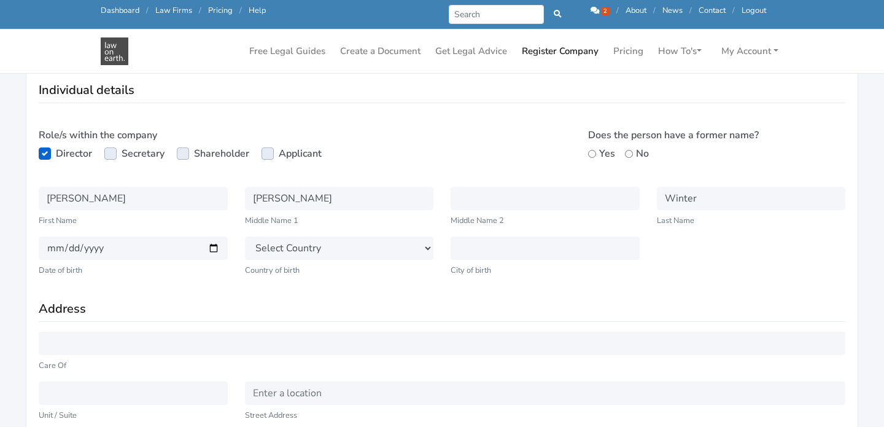
click at [597, 149] on div "Yes" at bounding box center [601, 153] width 27 height 15
click at [592, 154] on input "Yes" at bounding box center [592, 154] width 8 height 8
radio input "true"
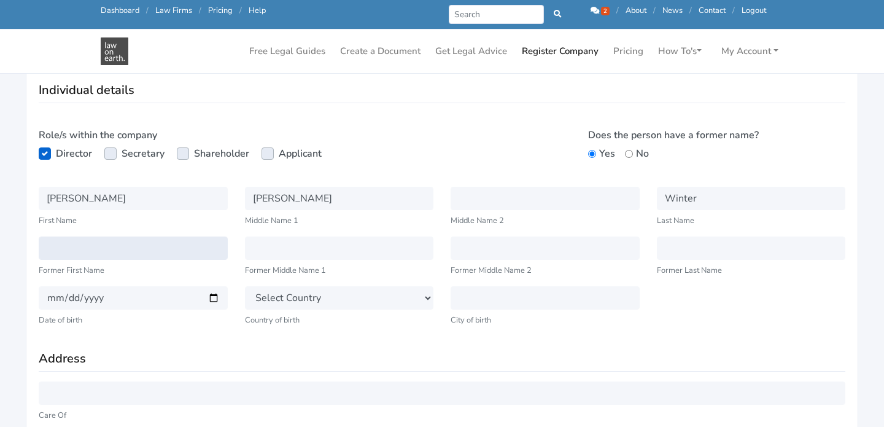
click at [163, 255] on input "text" at bounding box center [133, 247] width 189 height 23
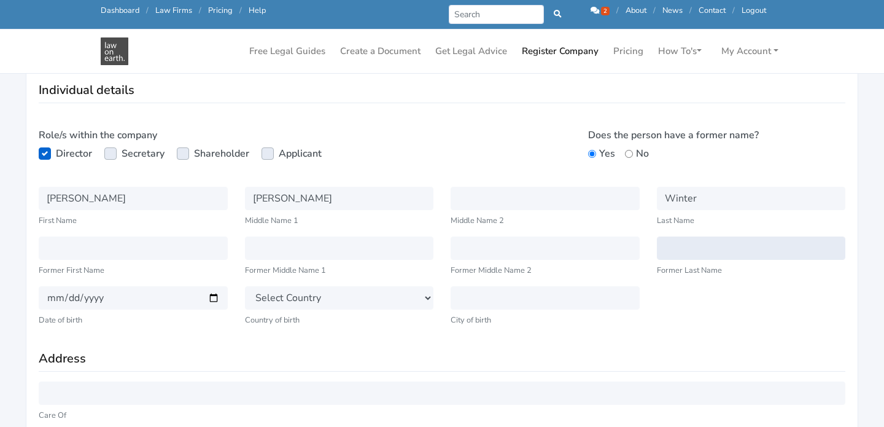
click at [737, 241] on input "text" at bounding box center [751, 247] width 189 height 23
type input "Moore"
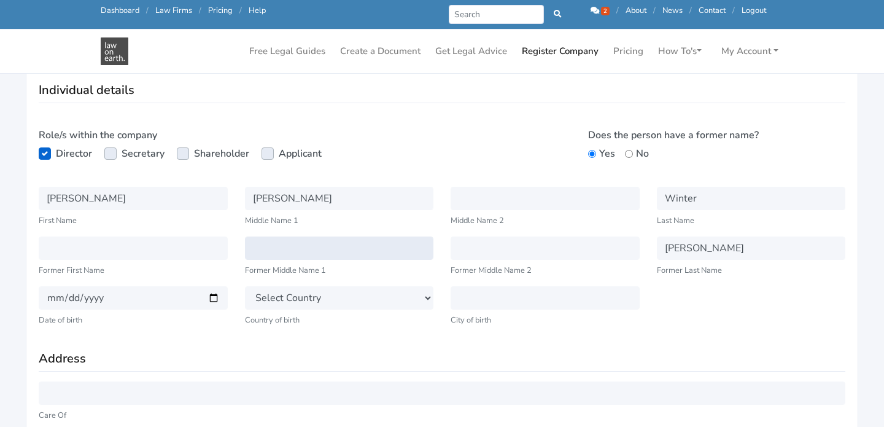
click at [276, 241] on input "text" at bounding box center [339, 247] width 189 height 23
type input "Ariel"
click at [160, 235] on div "Rhiannon First Name" at bounding box center [133, 212] width 206 height 50
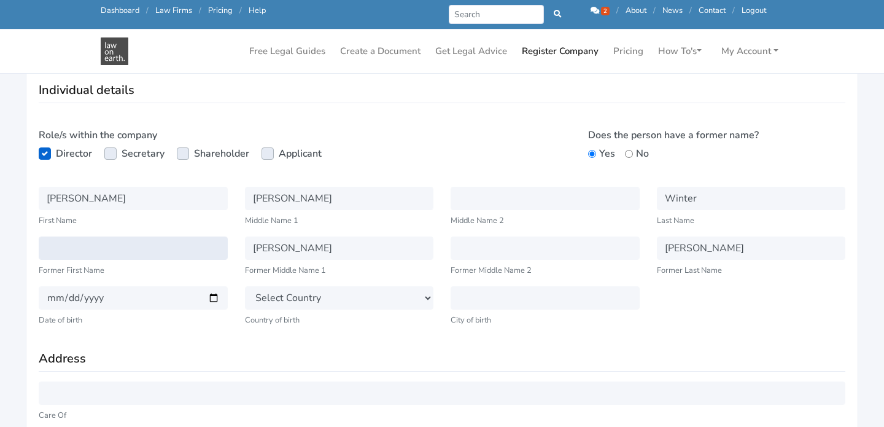
click at [149, 245] on input "text" at bounding box center [133, 247] width 189 height 23
type input "Rhiannon"
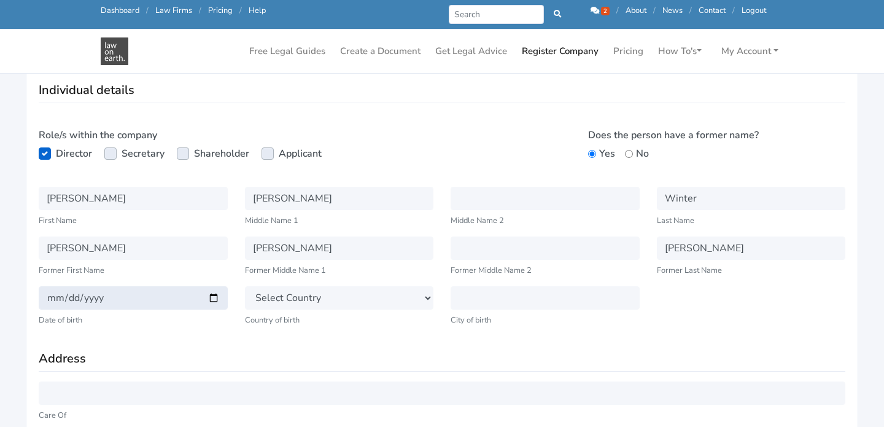
click at [155, 304] on input "date" at bounding box center [133, 297] width 189 height 23
type input "[DATE]"
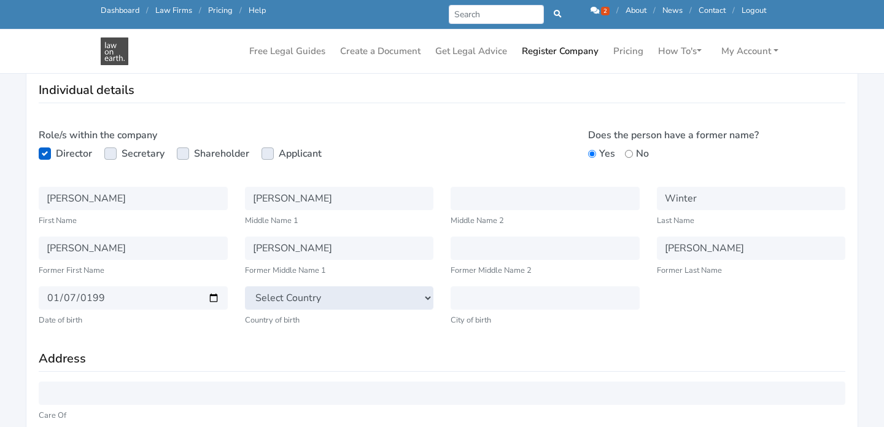
click at [385, 298] on select "Select Country Afghanistan Aland Islands Albania Algeria American Samoa Andorra…" at bounding box center [339, 297] width 189 height 23
select select "AU"
click at [245, 286] on select "Select Country Afghanistan Aland Islands Albania Algeria American Samoa Andorra…" at bounding box center [339, 297] width 189 height 23
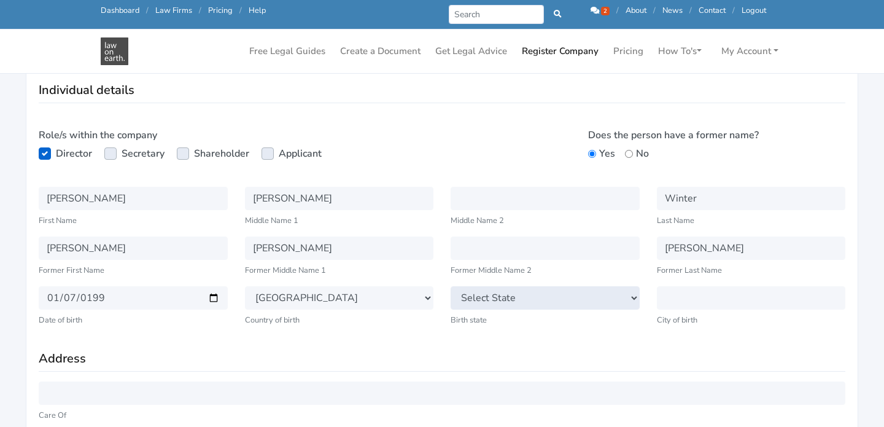
click at [546, 301] on select "Select State New South Wales Victoria Queensland Tasmania South Australia Weste…" at bounding box center [545, 297] width 189 height 23
select select "QLD"
click at [451, 286] on select "Select State New South Wales Victoria Queensland Tasmania South Australia Weste…" at bounding box center [545, 297] width 189 height 23
click at [693, 316] on small "City of birth" at bounding box center [751, 320] width 189 height 12
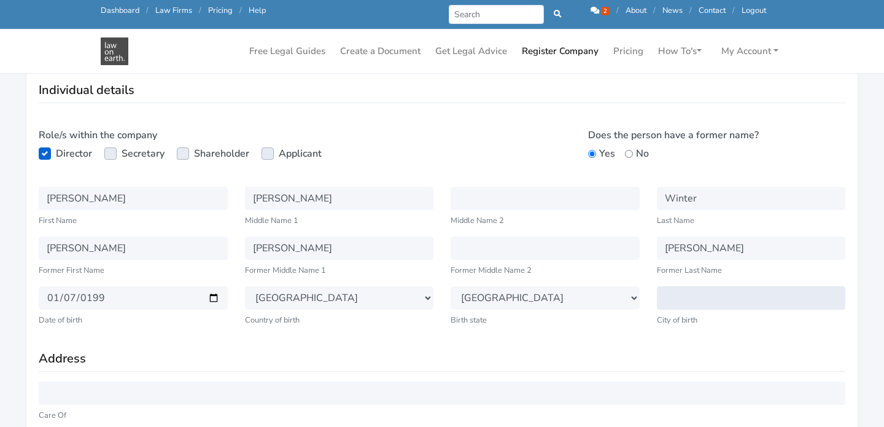
click at [689, 308] on input "text" at bounding box center [751, 297] width 189 height 23
type input "Brisbane"
click at [616, 335] on div "Select State New South Wales Victoria Queensland Tasmania South Australia Weste…" at bounding box center [545, 311] width 206 height 50
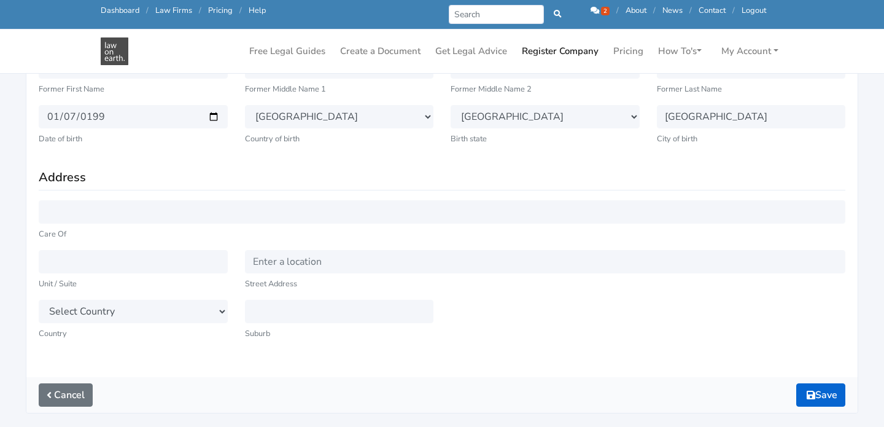
scroll to position [338, 0]
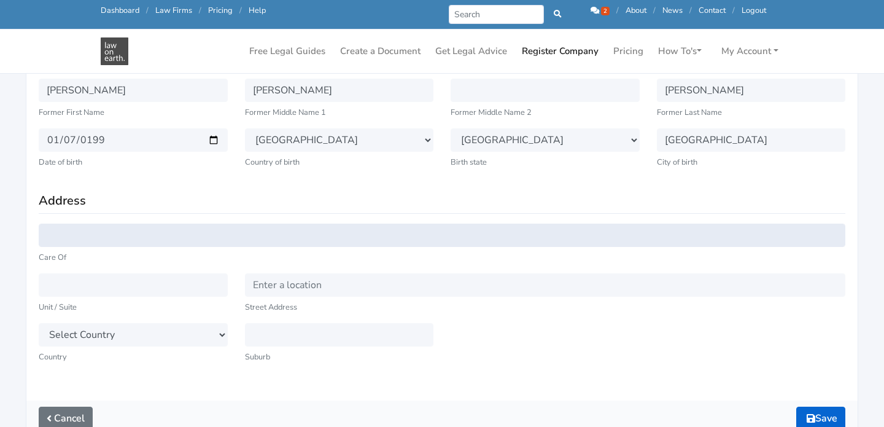
click at [258, 244] on input "text" at bounding box center [442, 234] width 807 height 23
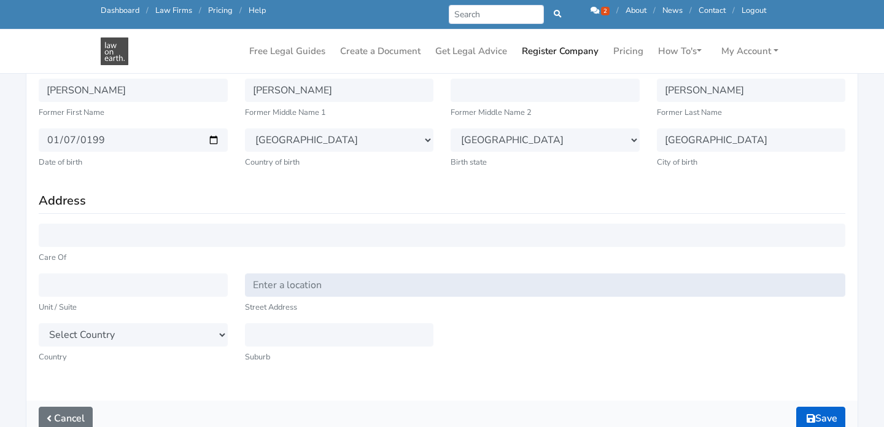
click at [300, 279] on input "text" at bounding box center [545, 284] width 601 height 23
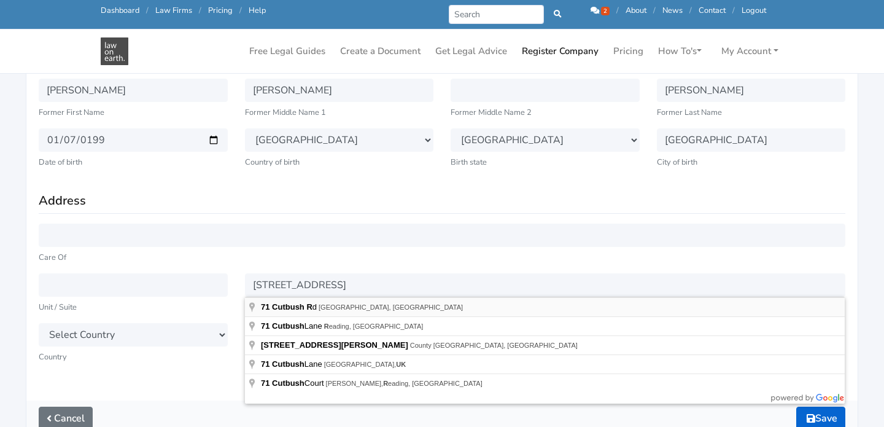
type input "71 Cutbush Road"
select select "AU"
select select "QLD"
type input "Everton Park"
type input "4053"
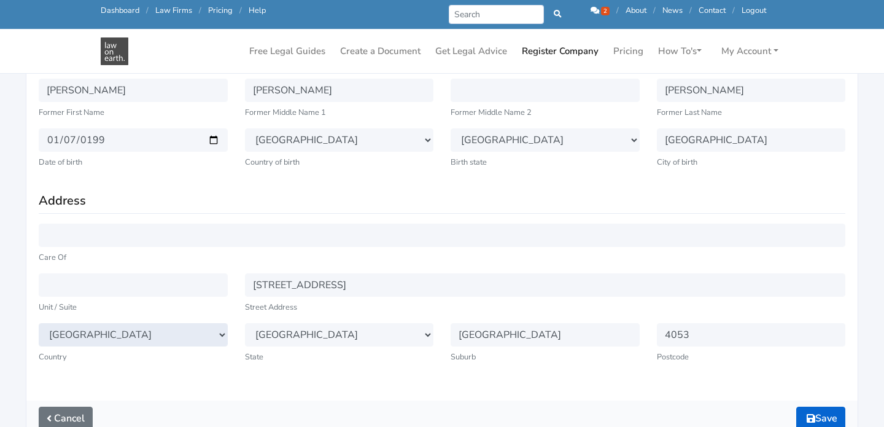
click at [181, 341] on select "Select Country Afghanistan Aland Islands Albania Algeria American Samoa Andorra…" at bounding box center [133, 334] width 189 height 23
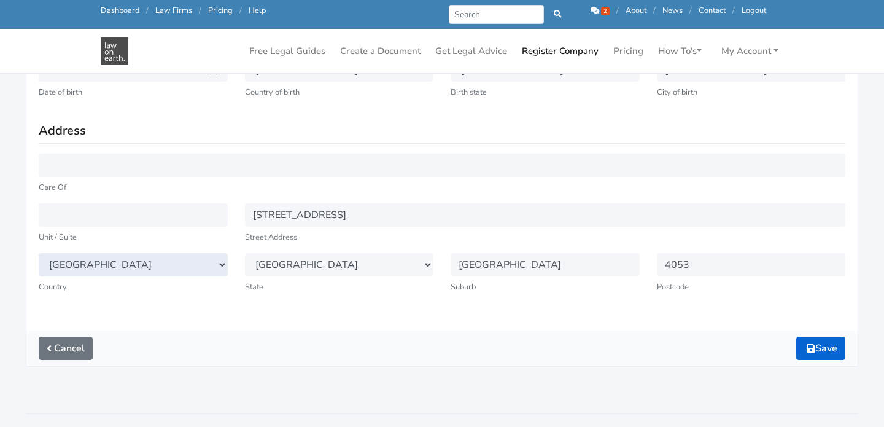
scroll to position [410, 0]
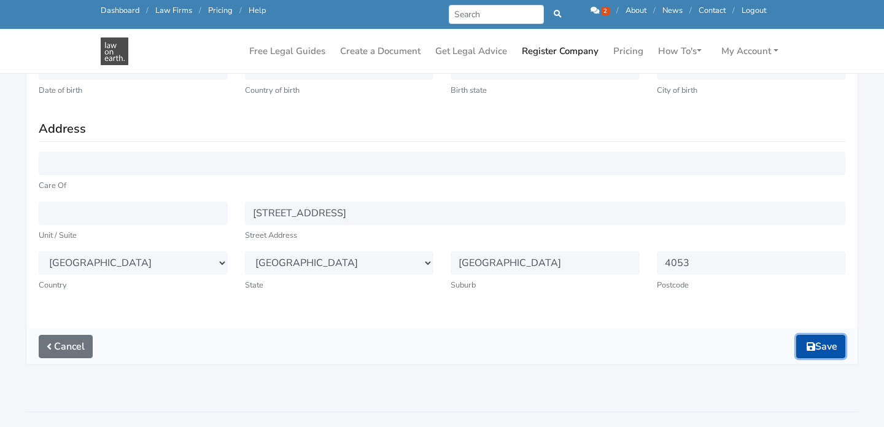
click at [828, 346] on button "Save" at bounding box center [820, 346] width 49 height 23
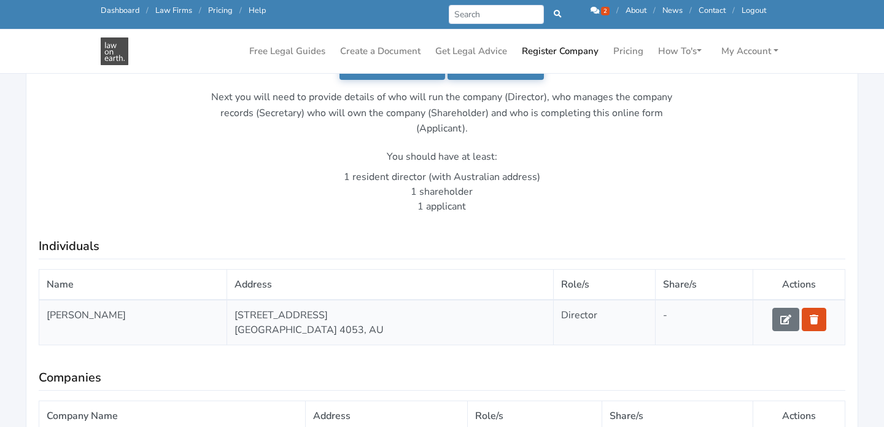
scroll to position [243, 0]
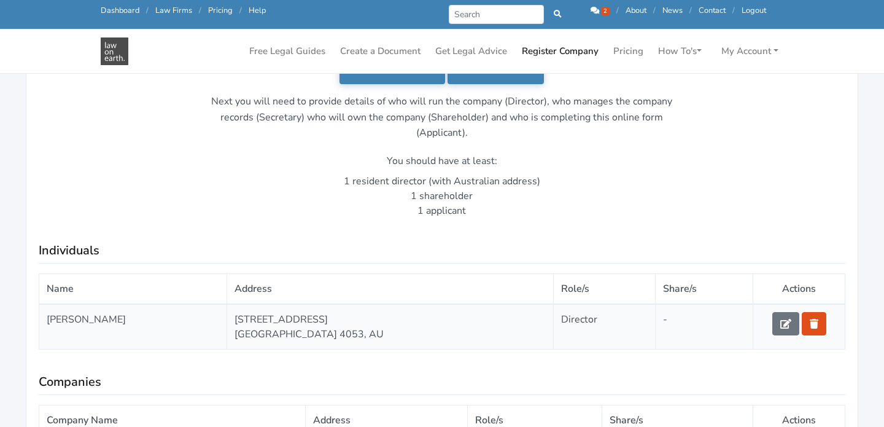
click at [509, 197] on li "1 shareholder" at bounding box center [443, 195] width 464 height 15
click at [477, 174] on li "1 resident director (with Australian address)" at bounding box center [443, 181] width 464 height 15
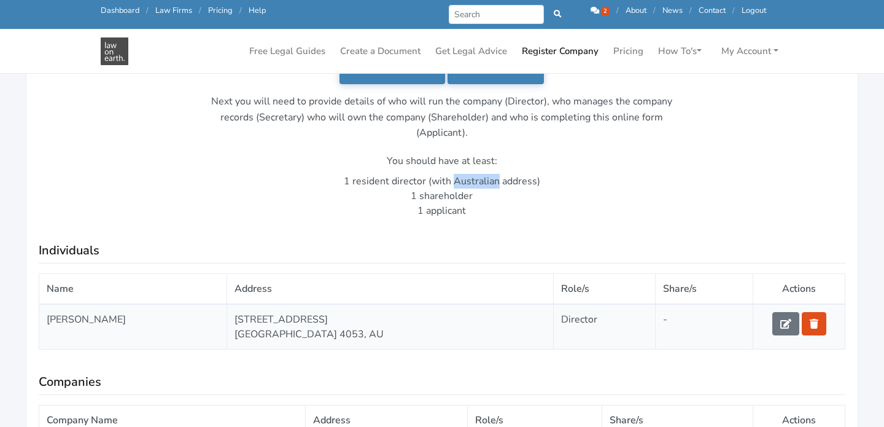
click at [477, 174] on li "1 resident director (with Australian address)" at bounding box center [443, 181] width 464 height 15
click at [457, 109] on p "Next you will need to provide details of who will run the company (Director), w…" at bounding box center [443, 117] width 464 height 47
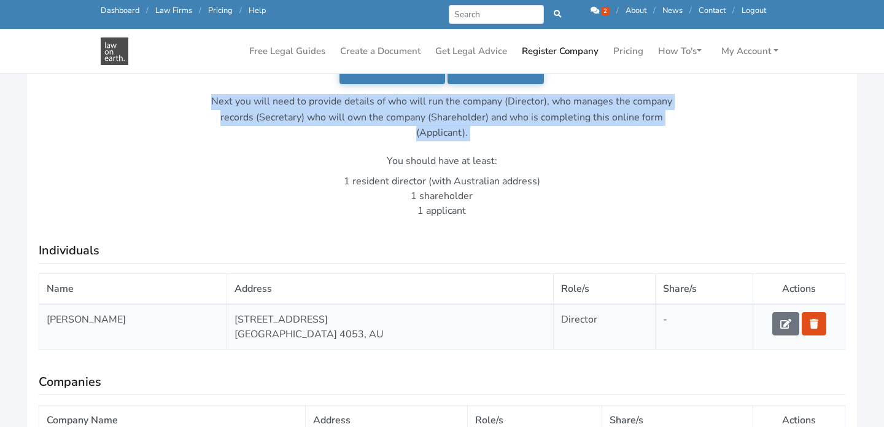
click at [474, 121] on p "Next you will need to provide details of who will run the company (Director), w…" at bounding box center [443, 117] width 464 height 47
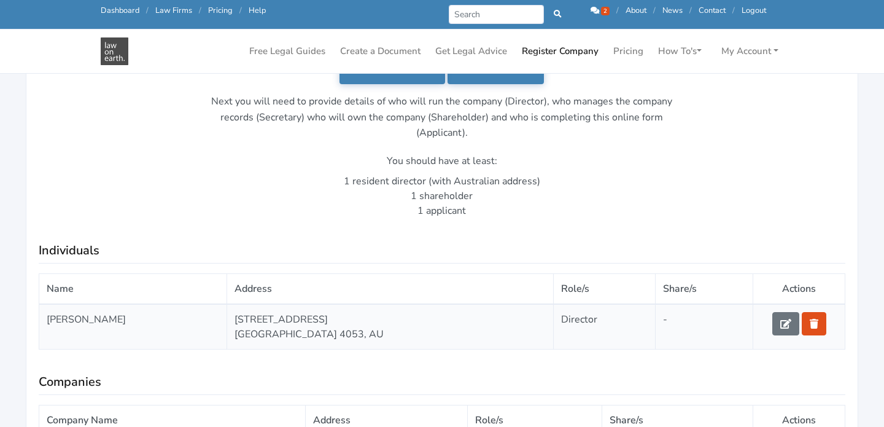
click at [474, 121] on p "Next you will need to provide details of who will run the company (Director), w…" at bounding box center [443, 117] width 464 height 47
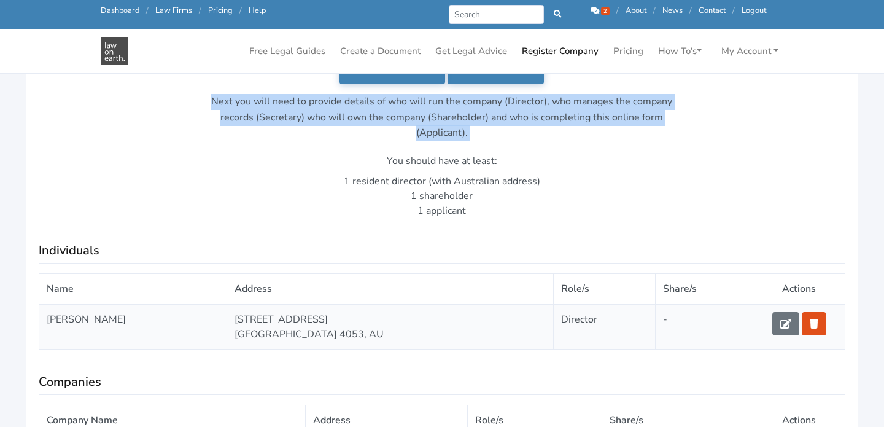
click at [432, 120] on p "Next you will need to provide details of who will run the company (Director), w…" at bounding box center [443, 117] width 464 height 47
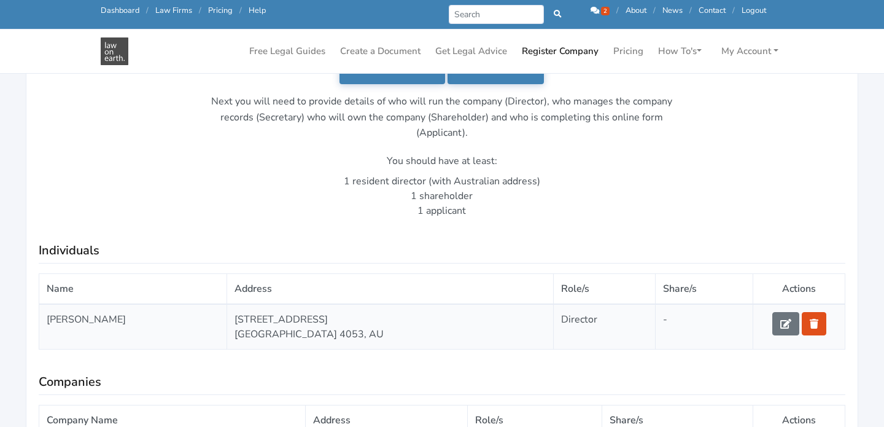
click at [432, 120] on p "Next you will need to provide details of who will run the company (Director), w…" at bounding box center [443, 117] width 464 height 47
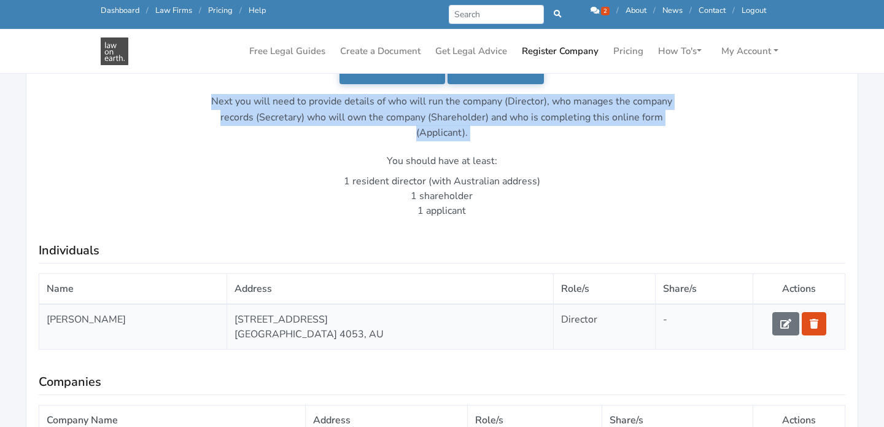
click at [432, 120] on p "Next you will need to provide details of who will run the company (Director), w…" at bounding box center [443, 117] width 464 height 47
click at [442, 137] on p "Next you will need to provide details of who will run the company (Director), w…" at bounding box center [443, 117] width 464 height 47
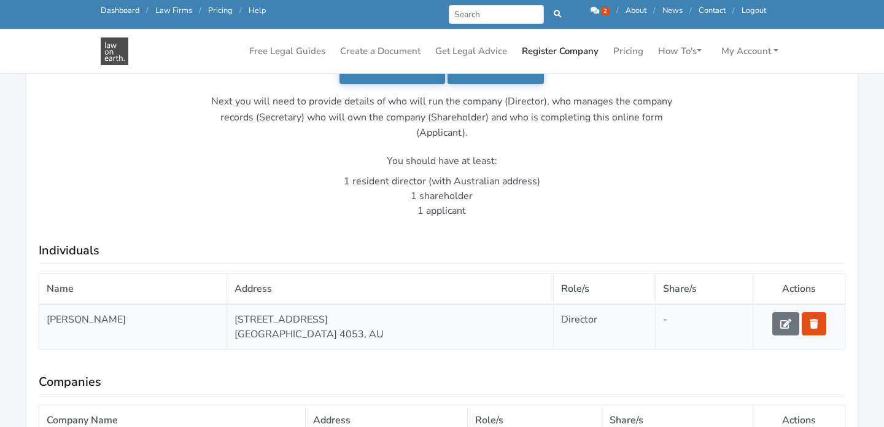
click at [534, 129] on p "Next you will need to provide details of who will run the company (Director), w…" at bounding box center [443, 117] width 464 height 47
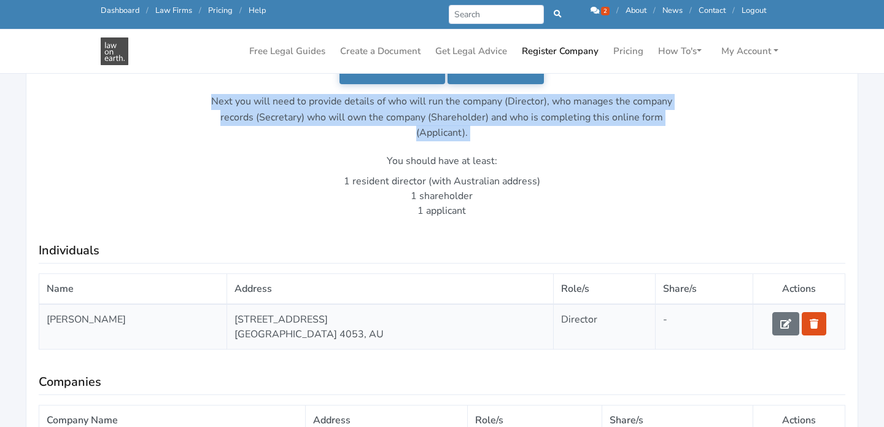
click at [493, 131] on p "Next you will need to provide details of who will run the company (Director), w…" at bounding box center [443, 117] width 464 height 47
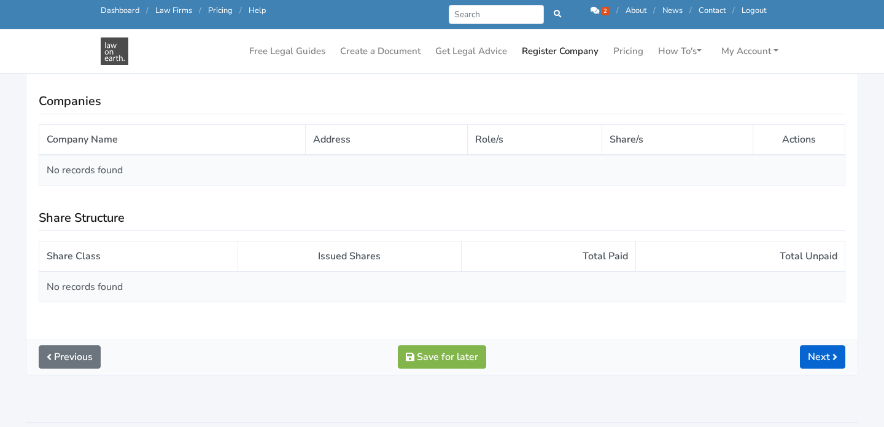
scroll to position [540, 0]
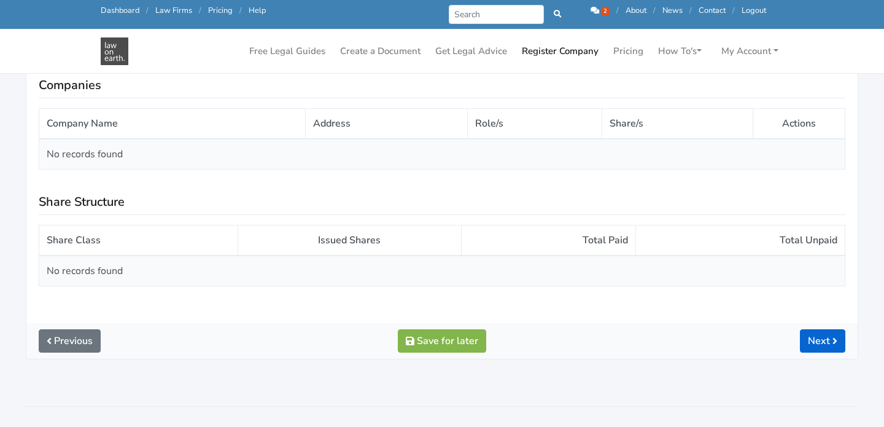
click at [352, 156] on td "No records found" at bounding box center [442, 154] width 806 height 31
click at [333, 300] on div "Add Individual Add company Next you will need to provide details of who will ru…" at bounding box center [441, 17] width 831 height 612
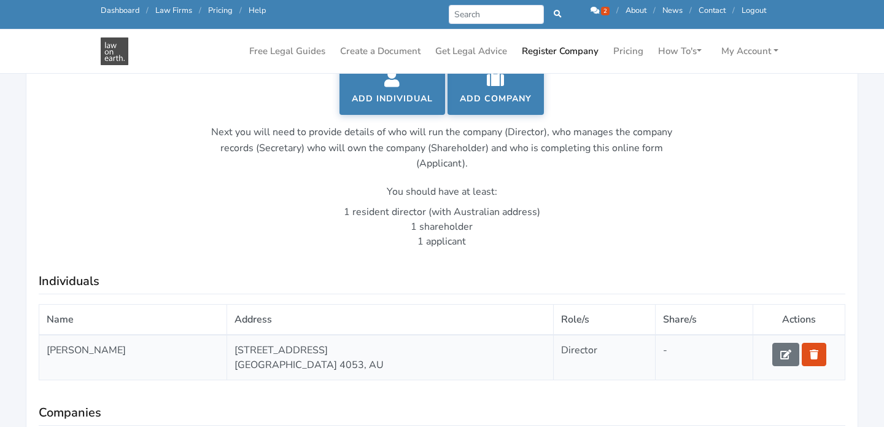
scroll to position [192, 0]
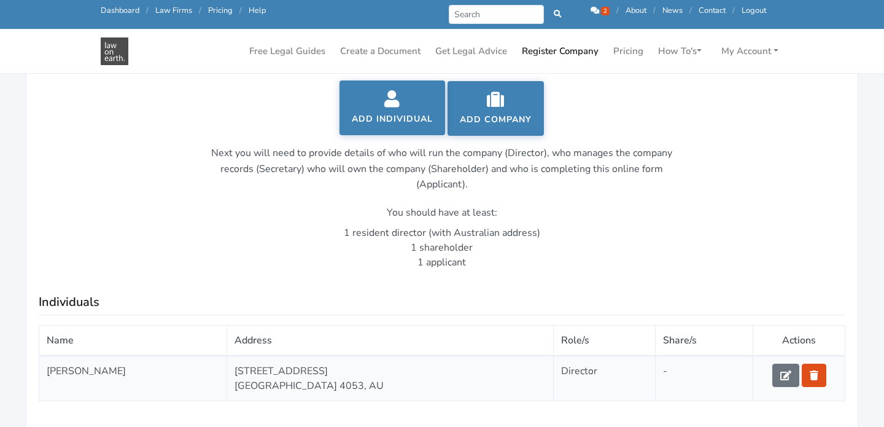
click at [392, 99] on icon at bounding box center [392, 98] width 81 height 17
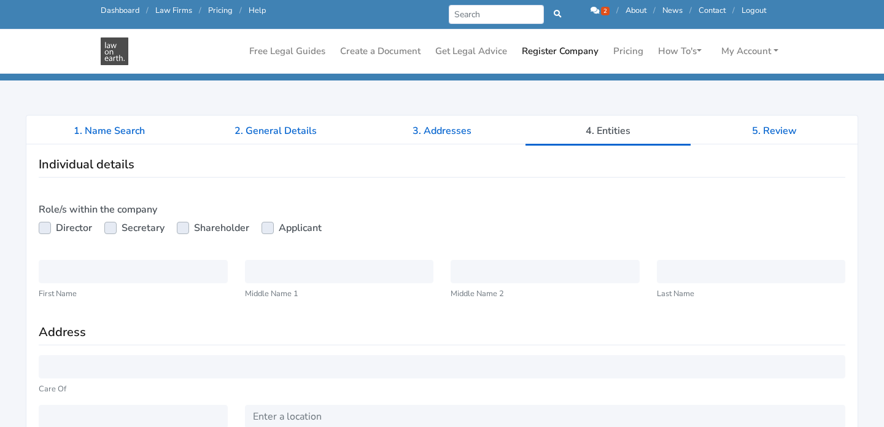
scroll to position [118, 0]
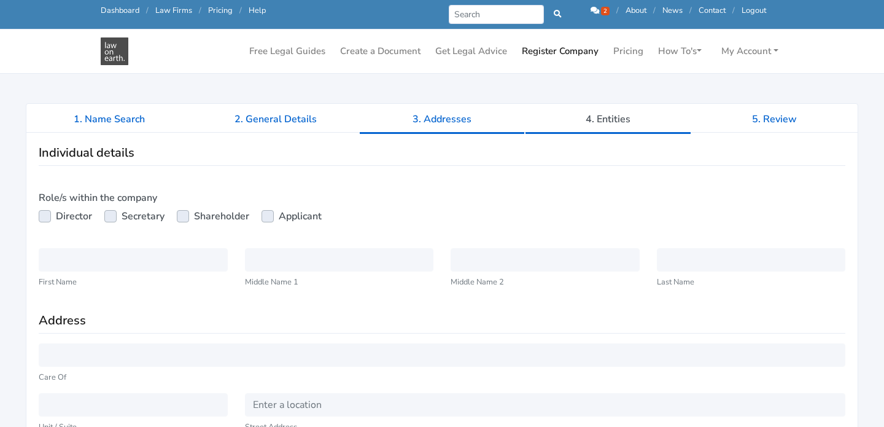
click at [411, 125] on link "3. Addresses" at bounding box center [442, 119] width 166 height 31
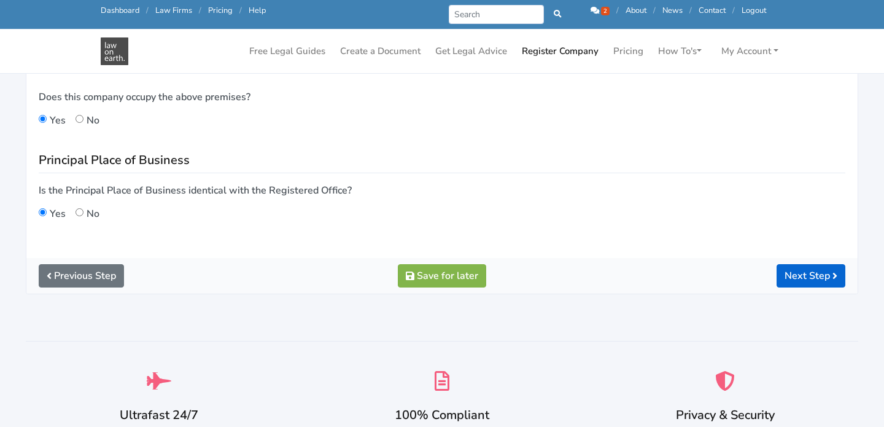
scroll to position [408, 0]
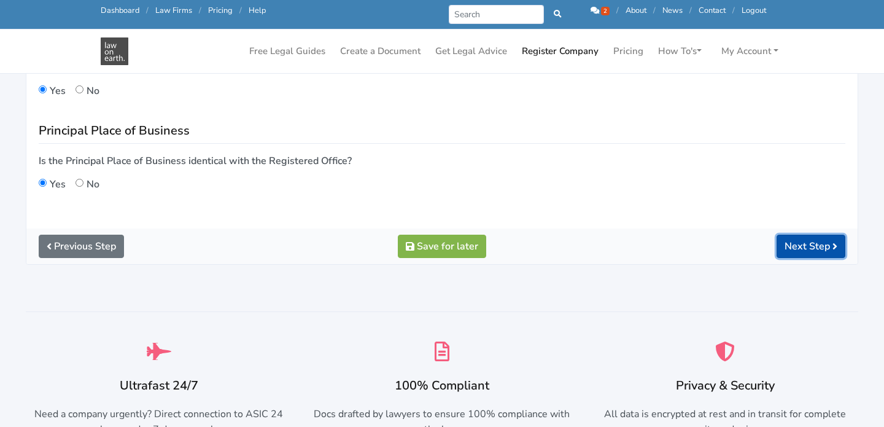
click at [788, 239] on button "Next Step" at bounding box center [811, 246] width 69 height 23
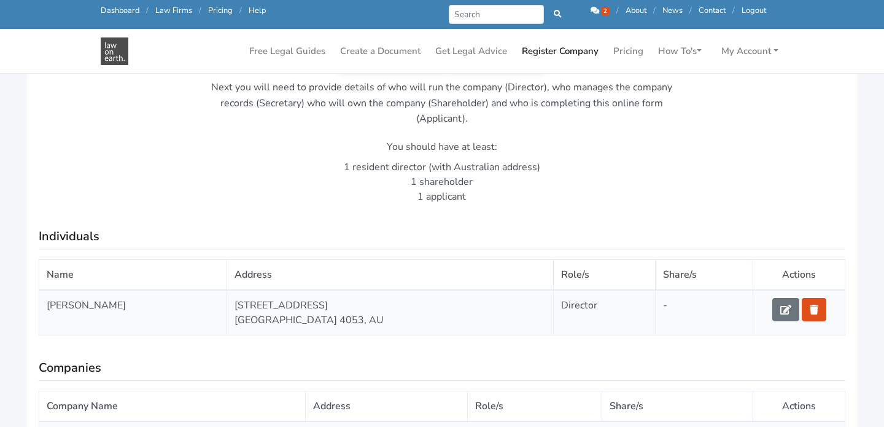
scroll to position [271, 0]
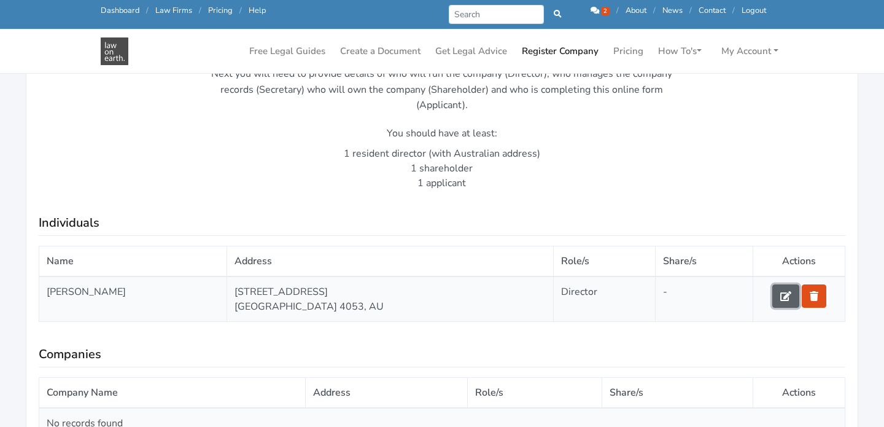
click at [775, 300] on link at bounding box center [785, 295] width 27 height 23
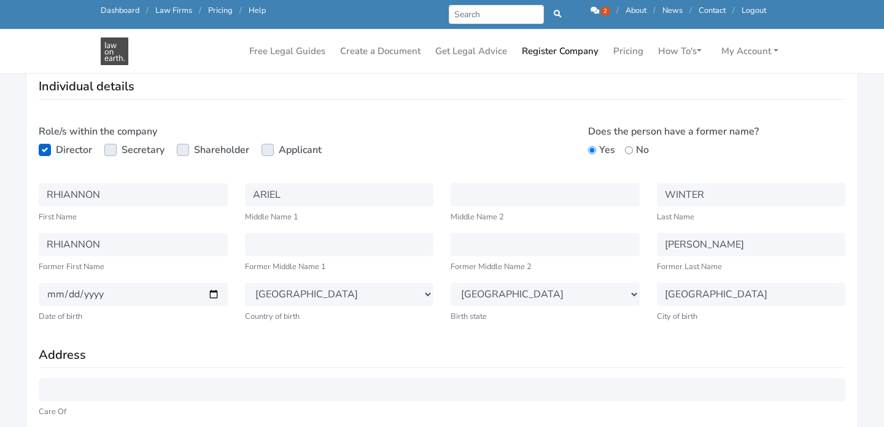
scroll to position [219, 0]
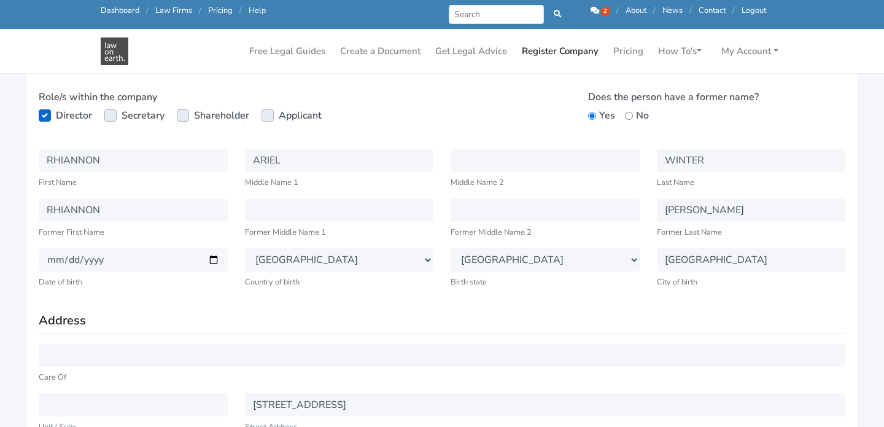
click at [122, 111] on label "Secretary" at bounding box center [143, 115] width 43 height 15
click at [109, 111] on input "Secretary" at bounding box center [109, 114] width 10 height 12
checkbox input "true"
click at [194, 115] on label "Shareholder" at bounding box center [221, 115] width 55 height 15
click at [184, 115] on input "Shareholder" at bounding box center [182, 114] width 10 height 12
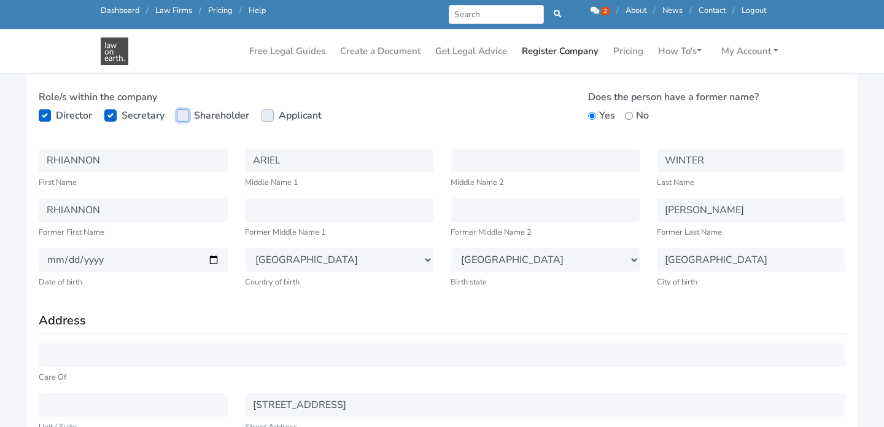
checkbox input "true"
click at [279, 116] on label "Applicant" at bounding box center [300, 115] width 43 height 15
click at [266, 116] on input "Applicant" at bounding box center [267, 114] width 10 height 12
checkbox input "true"
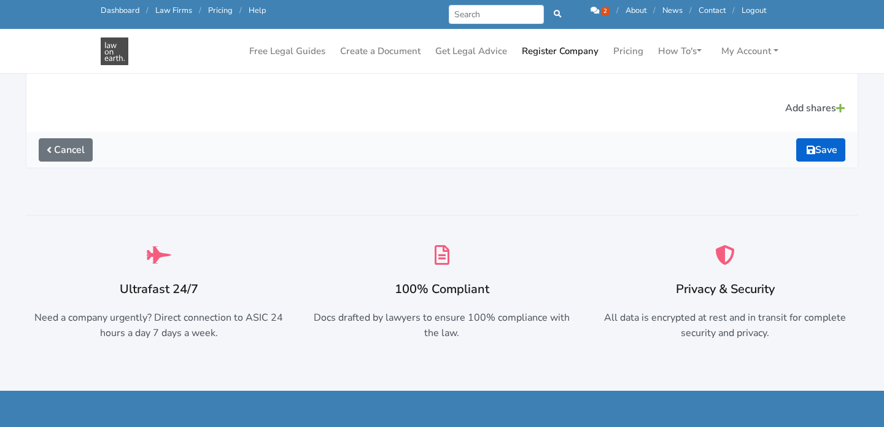
scroll to position [767, 0]
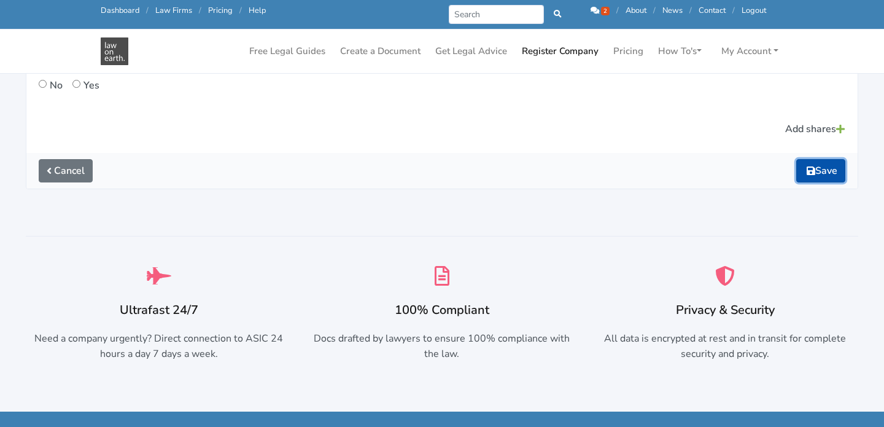
click at [829, 167] on button "Save" at bounding box center [820, 170] width 49 height 23
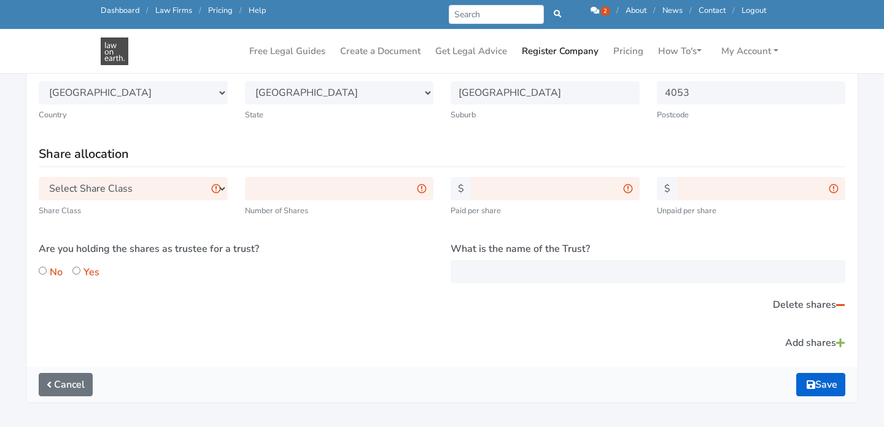
scroll to position [699, 0]
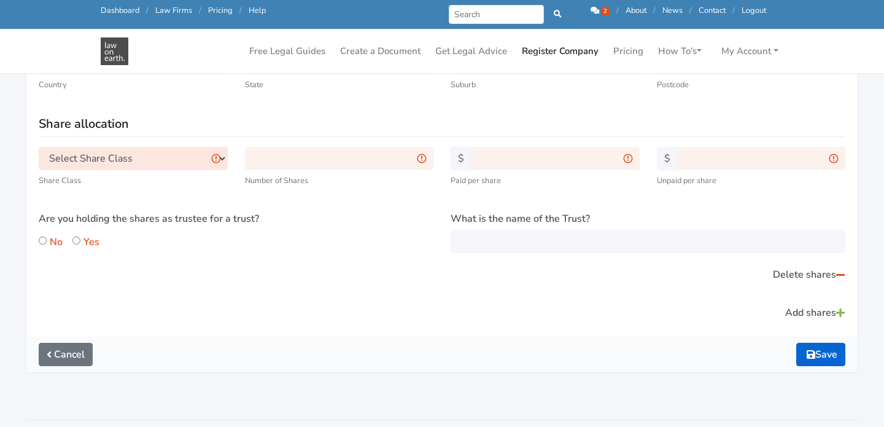
click at [189, 155] on select "Select Share Class Ordinary Class A Class B Class C Class D Class E Class F Cla…" at bounding box center [133, 158] width 189 height 23
click at [128, 166] on select "Select Share Class Ordinary Class A Class B Class C Class D Class E Class F Cla…" at bounding box center [133, 158] width 189 height 23
